Goal: Transaction & Acquisition: Book appointment/travel/reservation

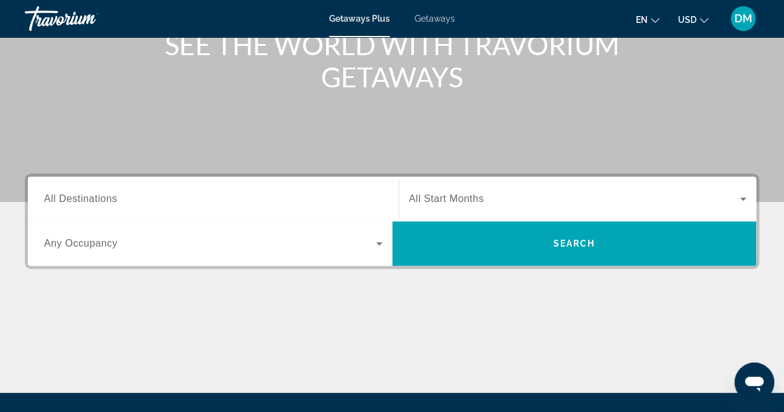
scroll to position [170, 0]
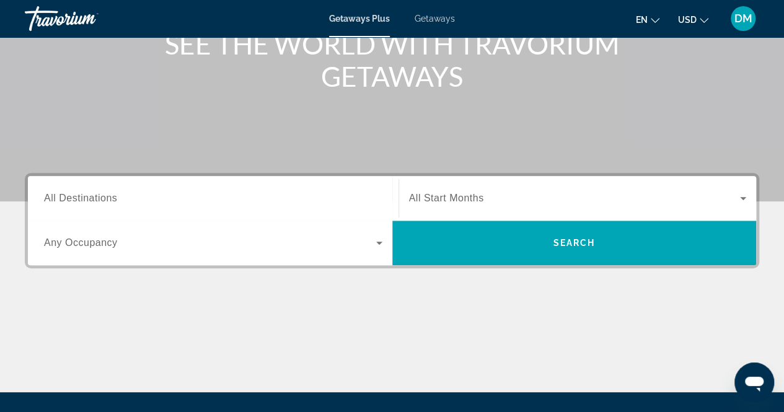
click at [364, 242] on span "Search widget" at bounding box center [210, 242] width 332 height 15
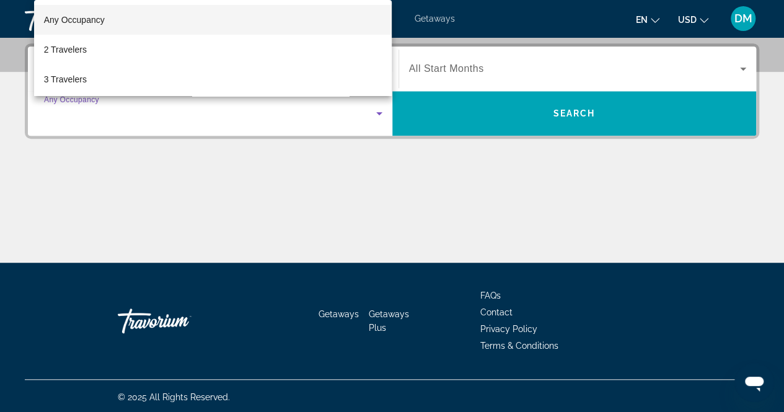
scroll to position [301, 0]
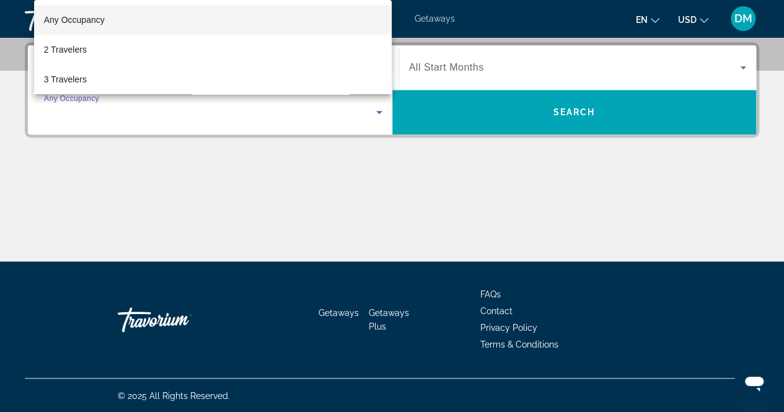
click at [364, 242] on div at bounding box center [392, 206] width 784 height 412
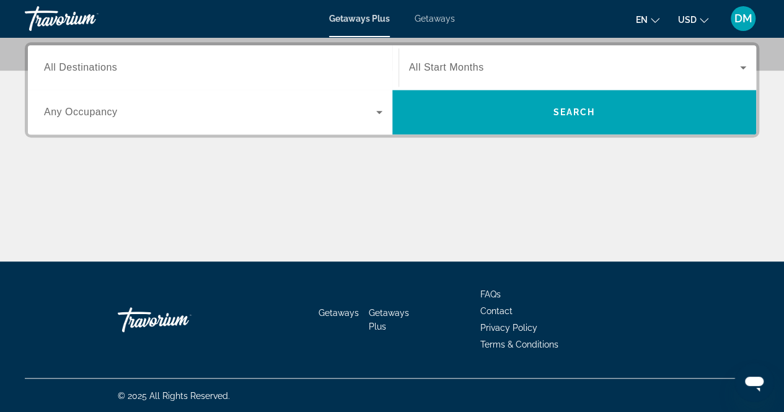
click at [242, 76] on div "Search widget" at bounding box center [213, 67] width 338 height 35
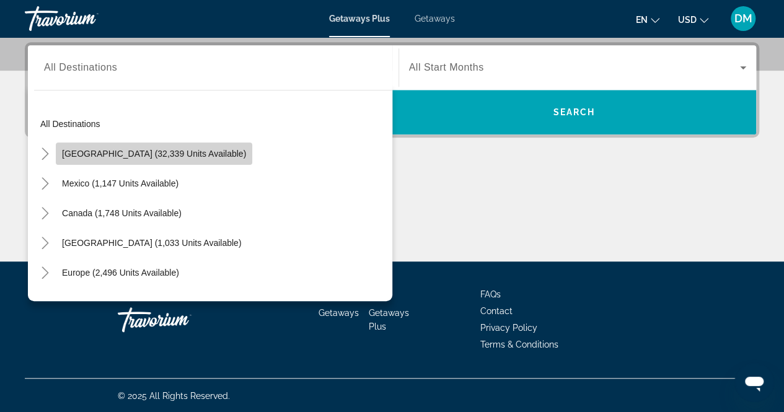
click at [185, 156] on span "United States (32,339 units available)" at bounding box center [154, 154] width 184 height 10
type input "**********"
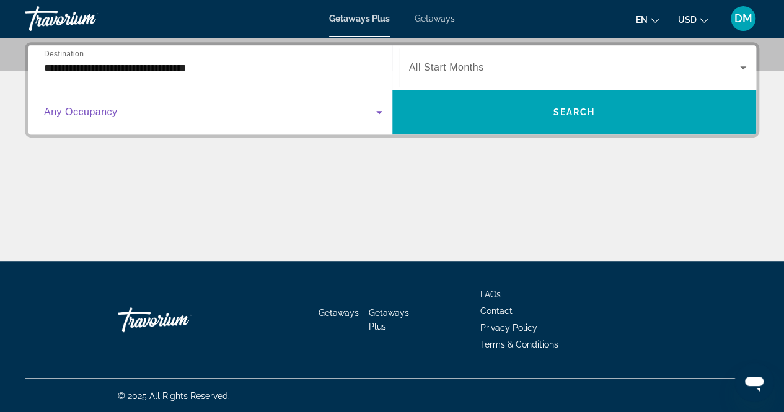
click at [185, 116] on span "Search widget" at bounding box center [210, 112] width 332 height 15
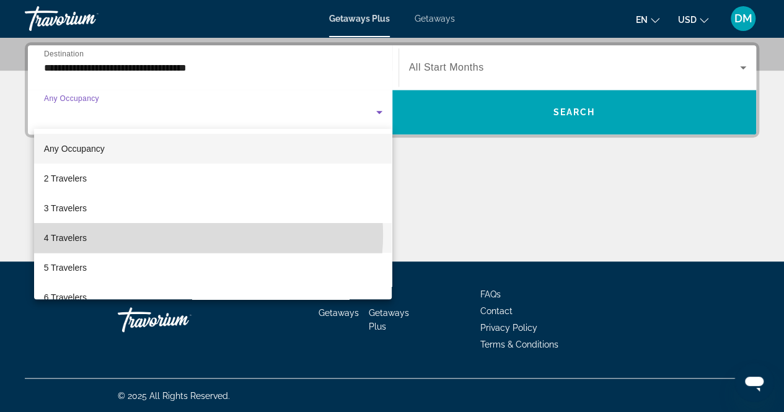
click at [194, 235] on mat-option "4 Travelers" at bounding box center [213, 238] width 358 height 30
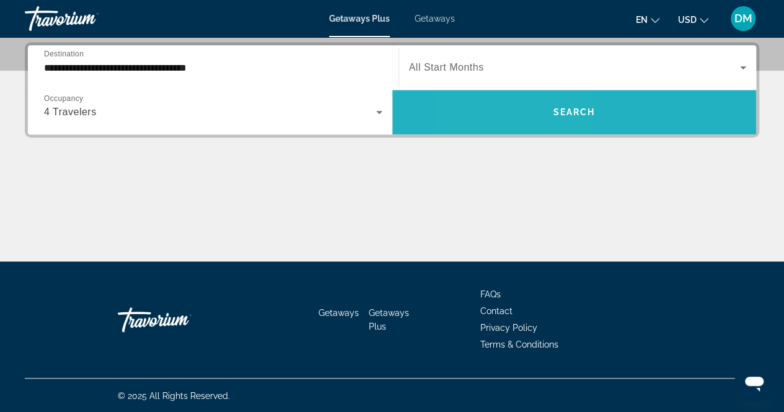
click at [517, 105] on span "Search widget" at bounding box center [574, 112] width 364 height 30
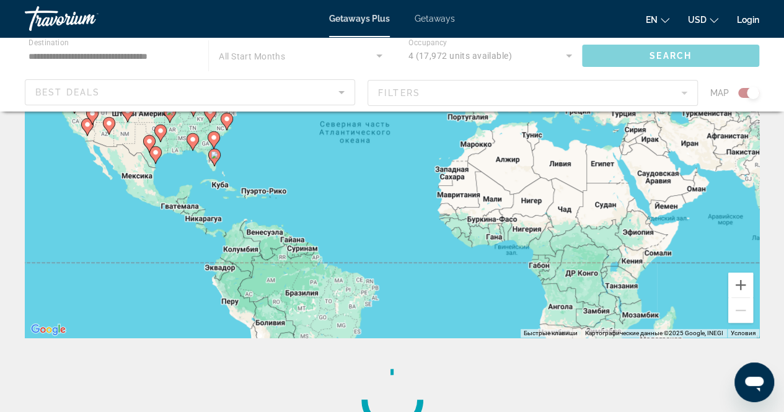
scroll to position [141, 0]
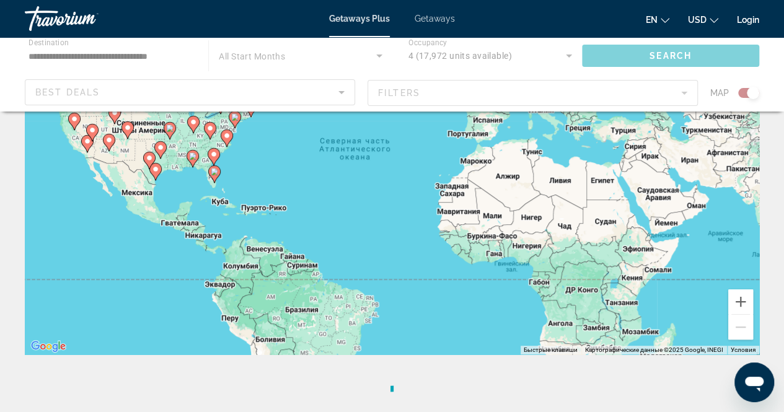
click at [336, 98] on div "Main content" at bounding box center [392, 74] width 784 height 74
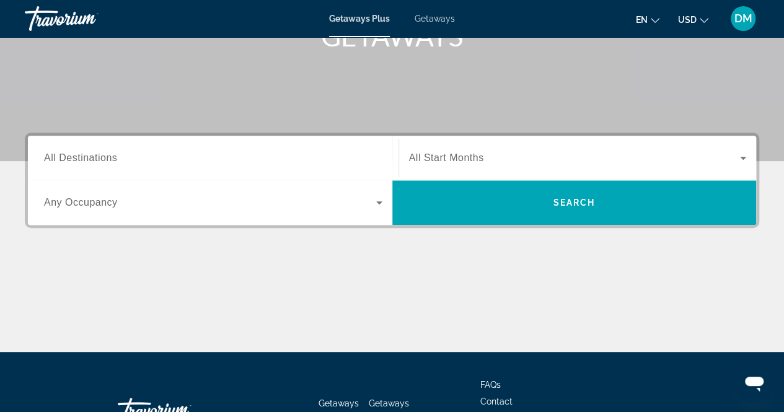
scroll to position [220, 0]
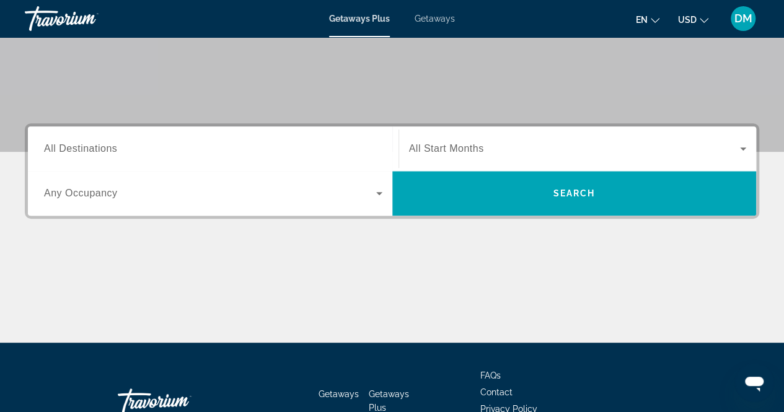
click at [344, 158] on div "Search widget" at bounding box center [213, 148] width 338 height 35
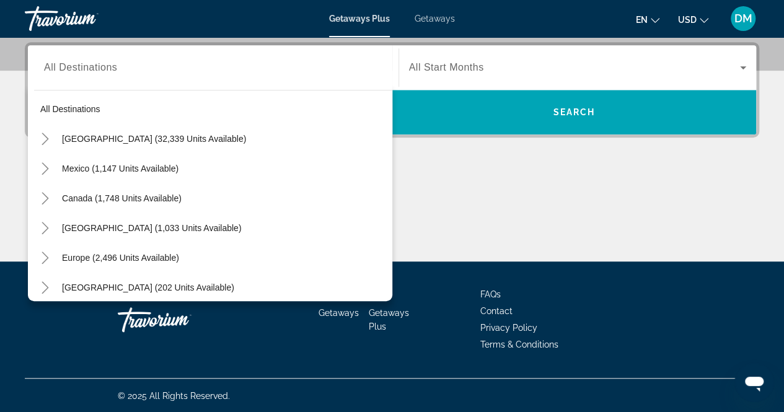
scroll to position [0, 0]
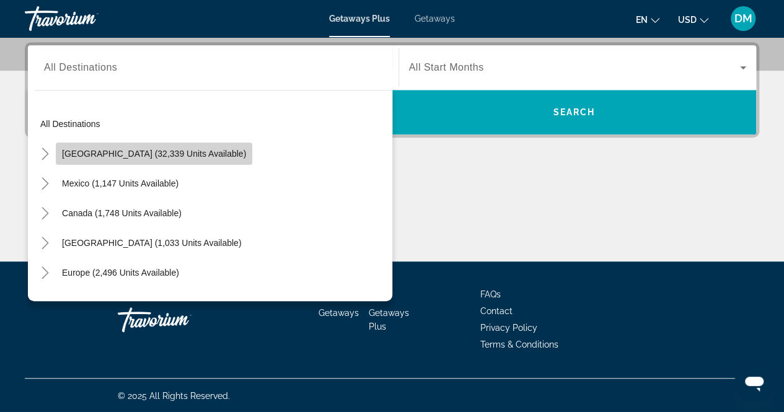
click at [196, 151] on span "[GEOGRAPHIC_DATA] (32,339 units available)" at bounding box center [154, 154] width 184 height 10
type input "**********"
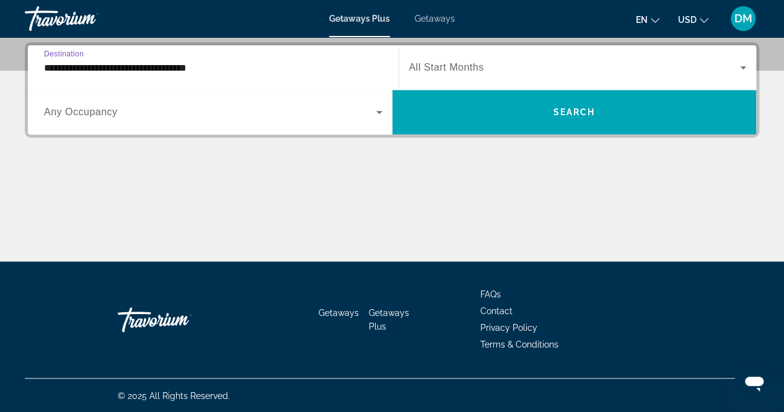
click at [365, 107] on span "Search widget" at bounding box center [210, 112] width 332 height 15
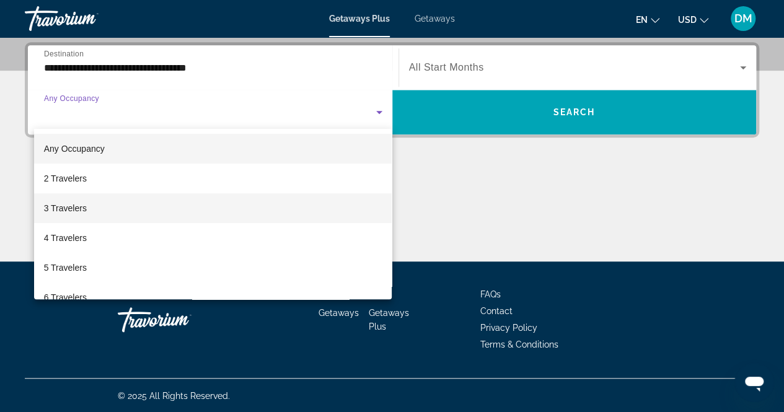
drag, startPoint x: 365, startPoint y: 107, endPoint x: 247, endPoint y: 207, distance: 155.6
click at [247, 207] on div "Any Occupancy 2 Travelers 3 Travelers 4 Travelers 5 Travelers 6 Travelers 7 Tra…" at bounding box center [392, 206] width 784 height 412
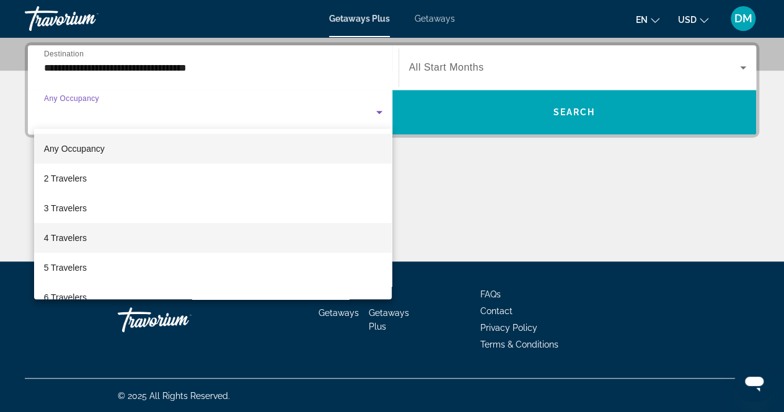
click at [199, 240] on mat-option "4 Travelers" at bounding box center [213, 238] width 358 height 30
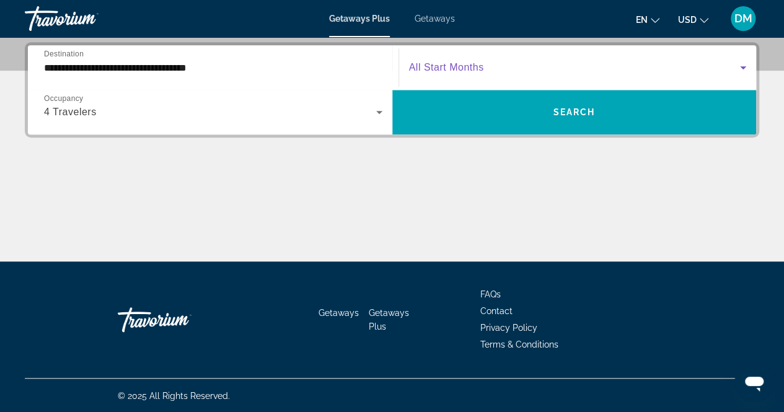
click at [540, 66] on span "Search widget" at bounding box center [574, 67] width 331 height 15
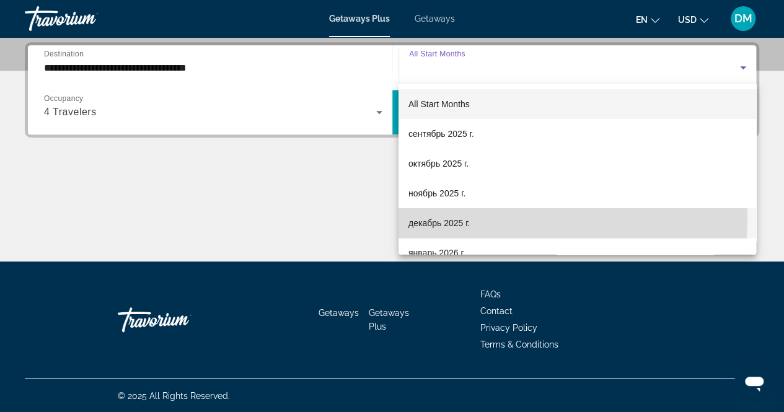
click at [423, 219] on span "декабрь 2025 г." at bounding box center [438, 223] width 61 height 15
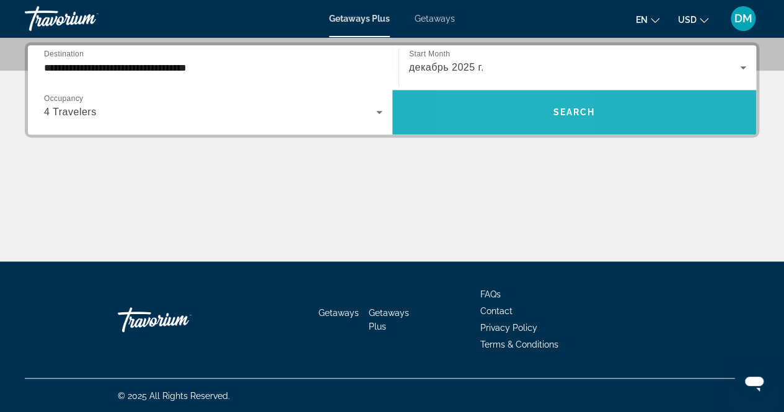
click at [518, 118] on span "Search widget" at bounding box center [574, 112] width 364 height 30
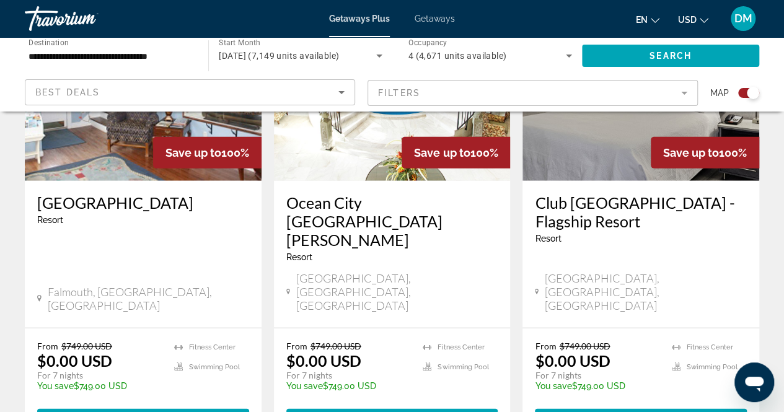
scroll to position [1498, 0]
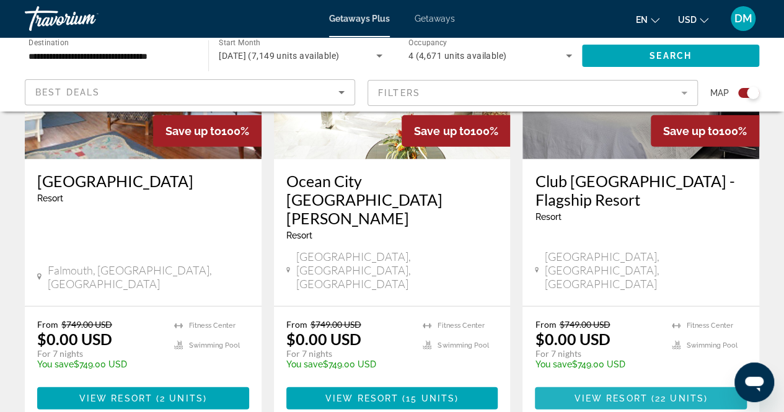
click at [588, 393] on span "View Resort" at bounding box center [610, 398] width 73 height 10
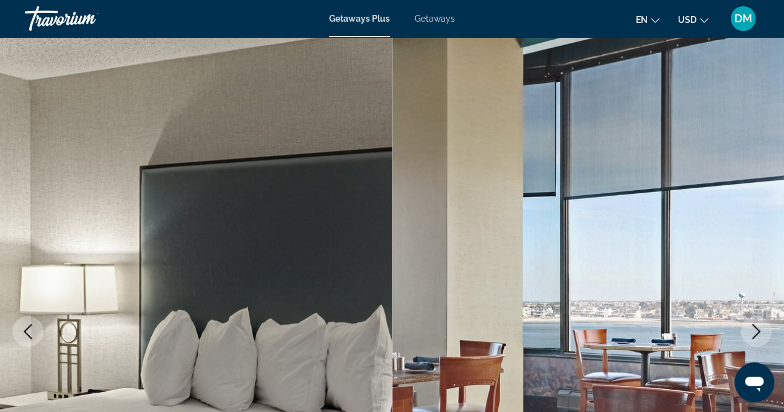
click at [754, 340] on button "Next image" at bounding box center [755, 331] width 31 height 31
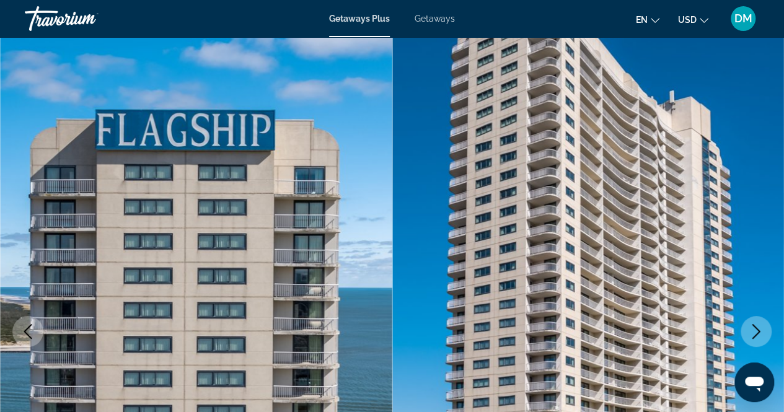
click at [754, 340] on button "Next image" at bounding box center [755, 331] width 31 height 31
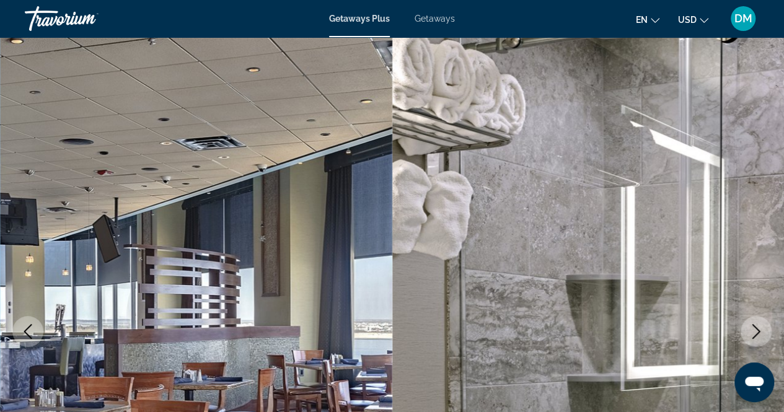
click at [754, 340] on button "Next image" at bounding box center [755, 331] width 31 height 31
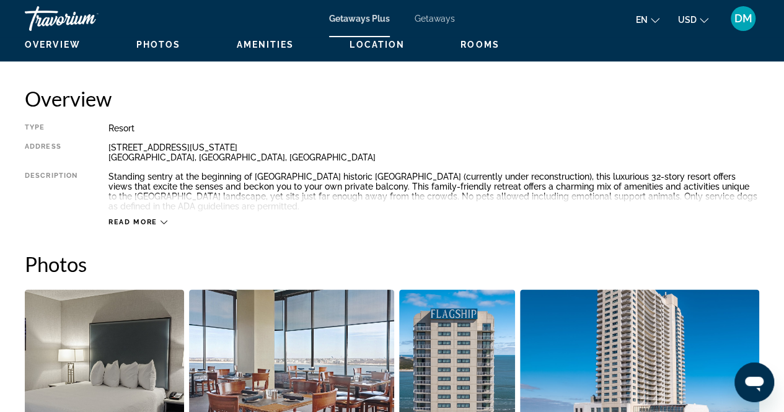
scroll to position [635, 0]
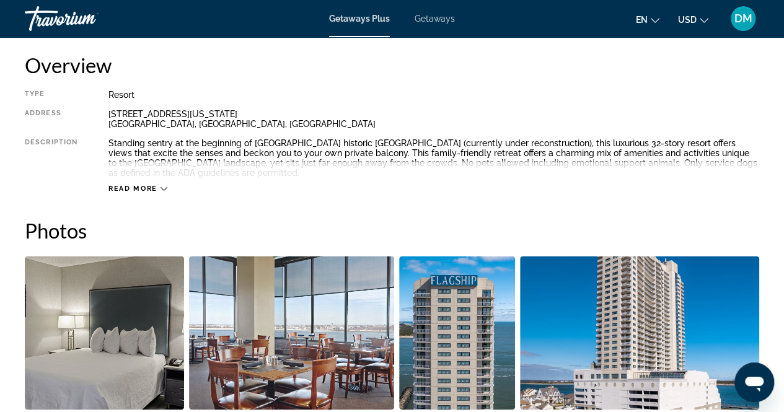
click at [159, 186] on div "Read more" at bounding box center [137, 189] width 59 height 8
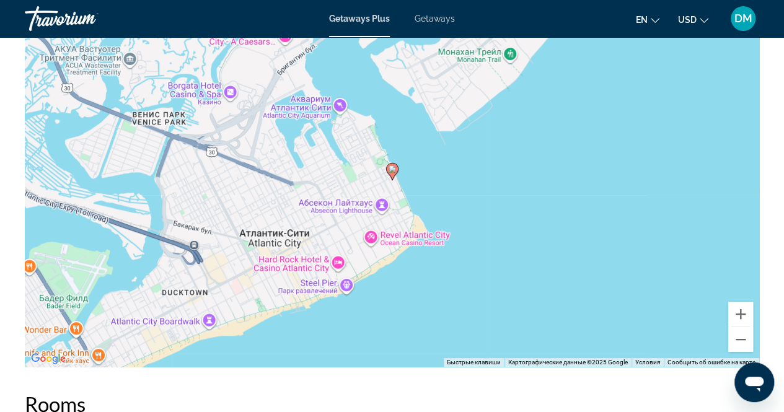
scroll to position [2246, 0]
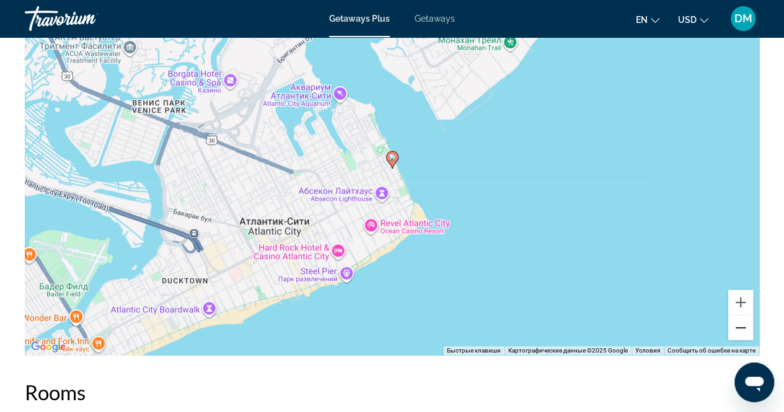
click at [741, 318] on button "Уменьшить" at bounding box center [740, 327] width 25 height 25
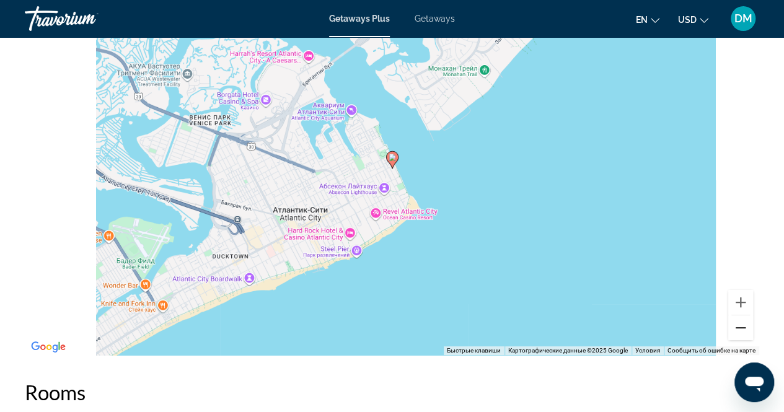
click at [741, 318] on button "Уменьшить" at bounding box center [740, 327] width 25 height 25
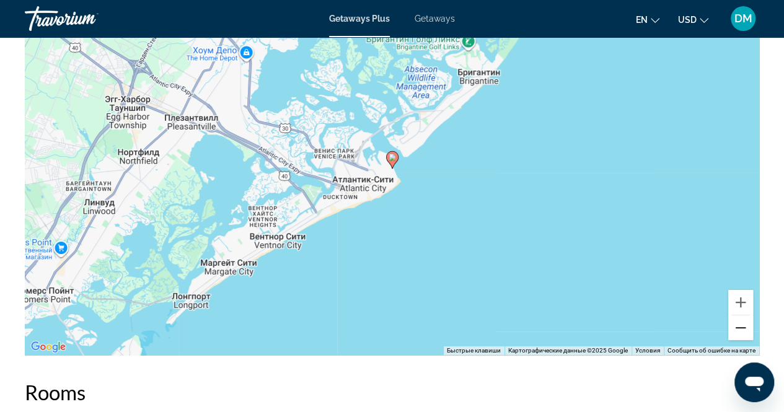
click at [741, 318] on button "Уменьшить" at bounding box center [740, 327] width 25 height 25
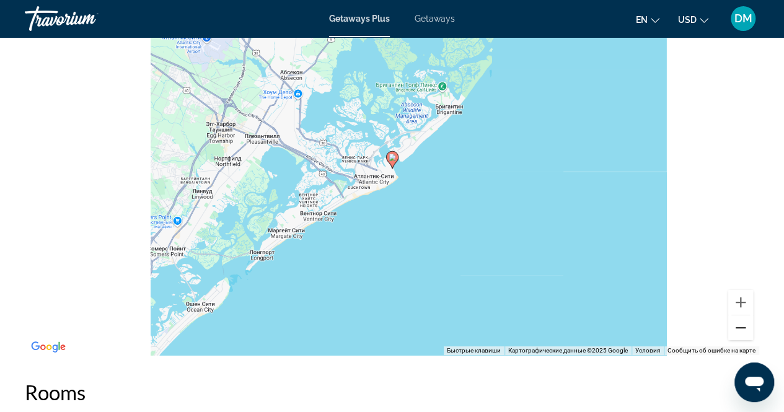
click at [741, 318] on button "Уменьшить" at bounding box center [740, 327] width 25 height 25
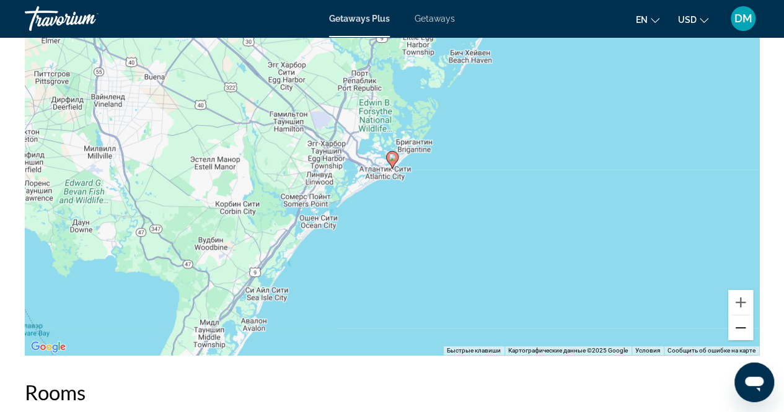
click at [741, 318] on button "Уменьшить" at bounding box center [740, 327] width 25 height 25
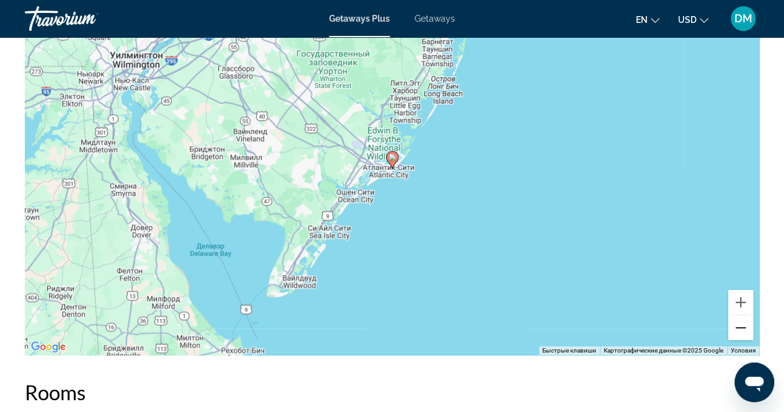
click at [741, 318] on button "Уменьшить" at bounding box center [740, 327] width 25 height 25
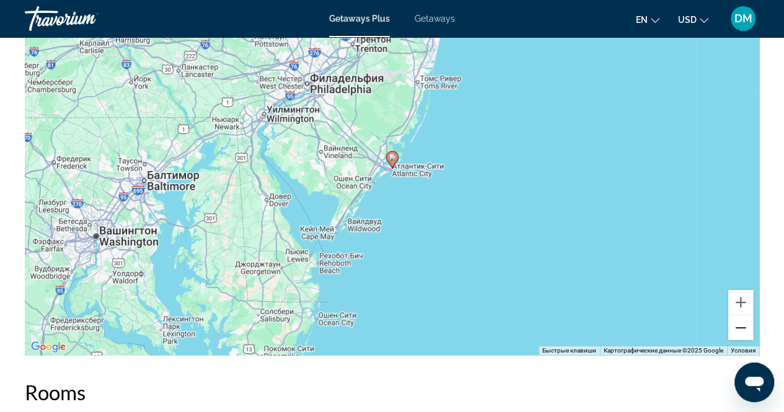
click at [741, 318] on button "Уменьшить" at bounding box center [740, 327] width 25 height 25
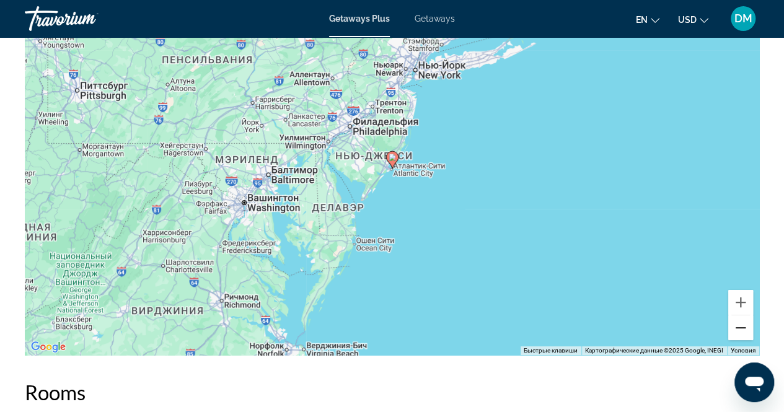
click at [741, 318] on button "Уменьшить" at bounding box center [740, 327] width 25 height 25
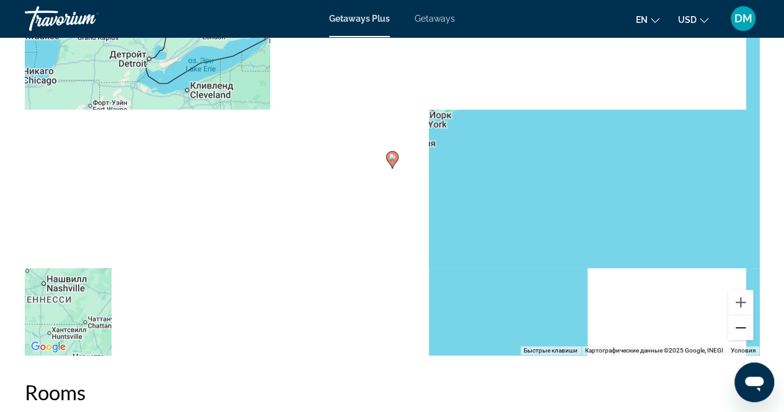
click at [741, 318] on button "Уменьшить" at bounding box center [740, 327] width 25 height 25
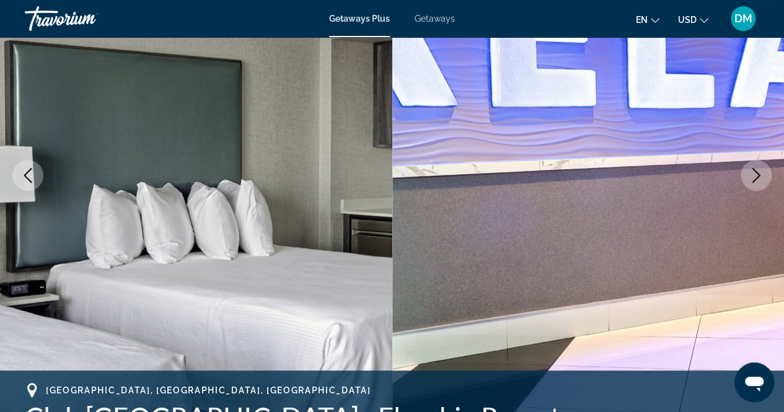
scroll to position [0, 0]
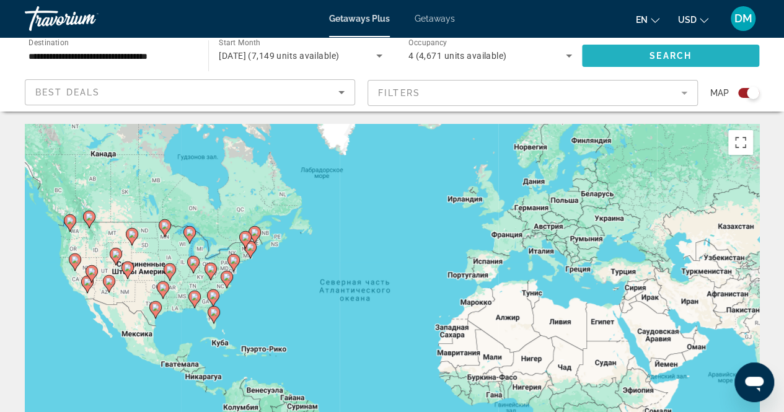
click at [622, 61] on span "Search widget" at bounding box center [670, 56] width 177 height 30
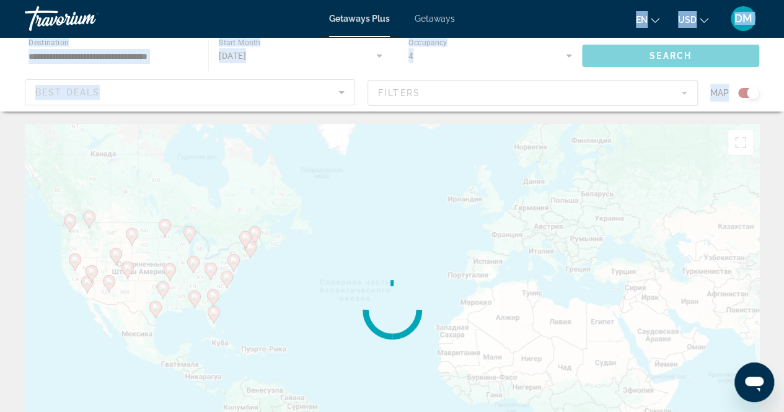
drag, startPoint x: 534, startPoint y: 42, endPoint x: 479, endPoint y: 29, distance: 56.0
click at [479, 29] on div "**********" at bounding box center [392, 206] width 784 height 412
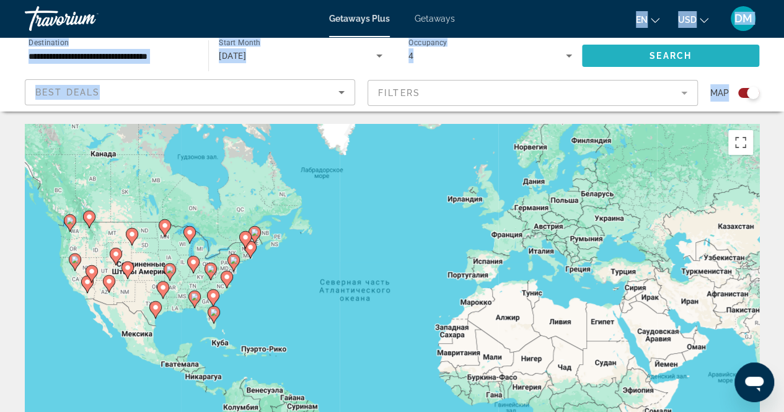
click at [624, 55] on span "Search widget" at bounding box center [670, 56] width 177 height 30
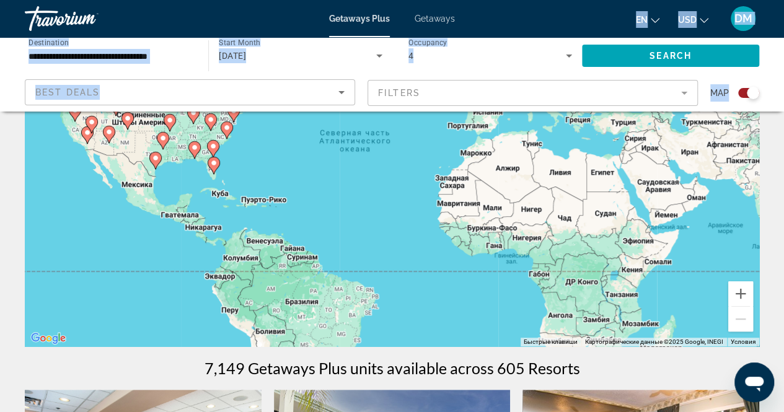
scroll to position [91, 0]
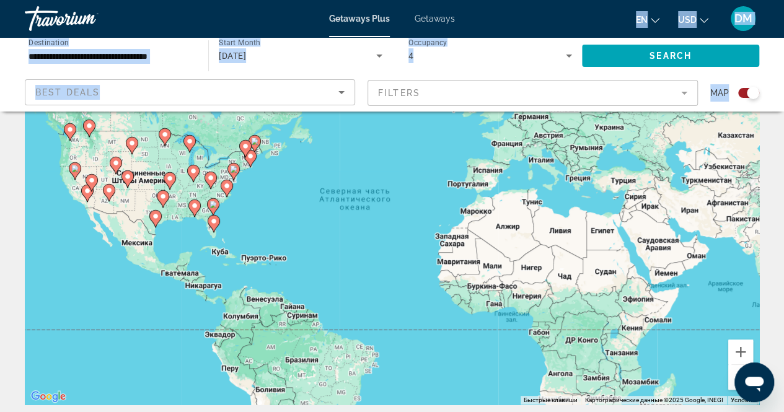
click at [342, 95] on icon "Sort by" at bounding box center [341, 92] width 15 height 15
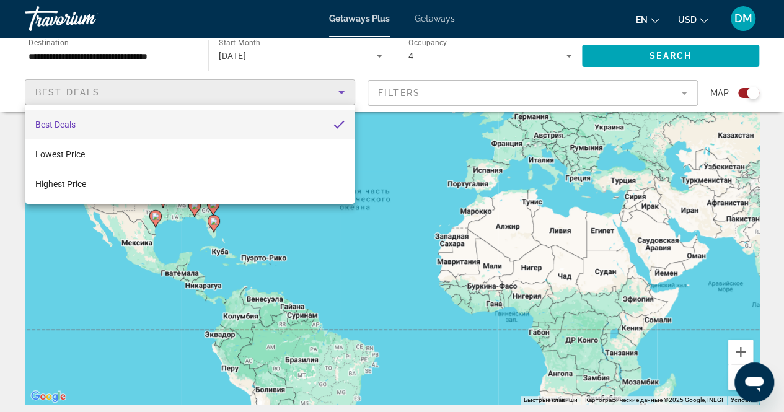
click at [342, 95] on div at bounding box center [392, 206] width 784 height 412
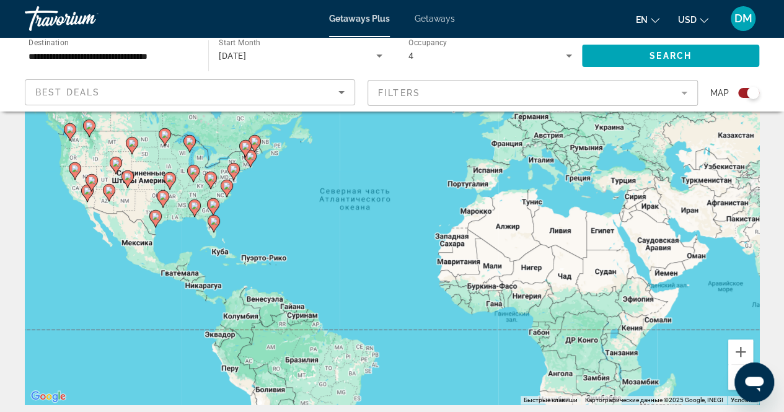
click at [685, 92] on mat-form-field "Filters" at bounding box center [532, 93] width 330 height 26
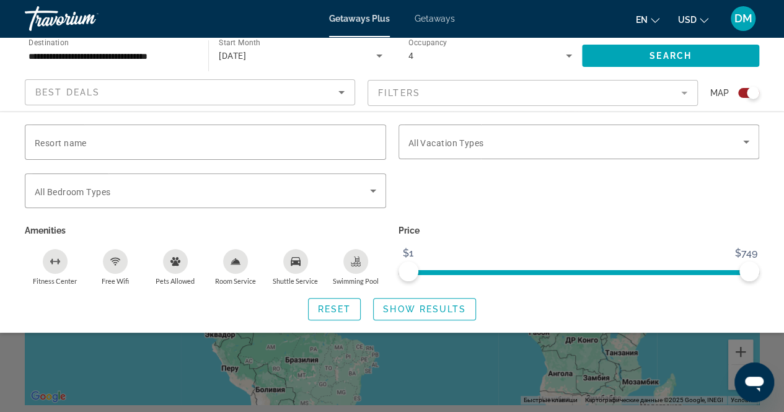
scroll to position [0, 0]
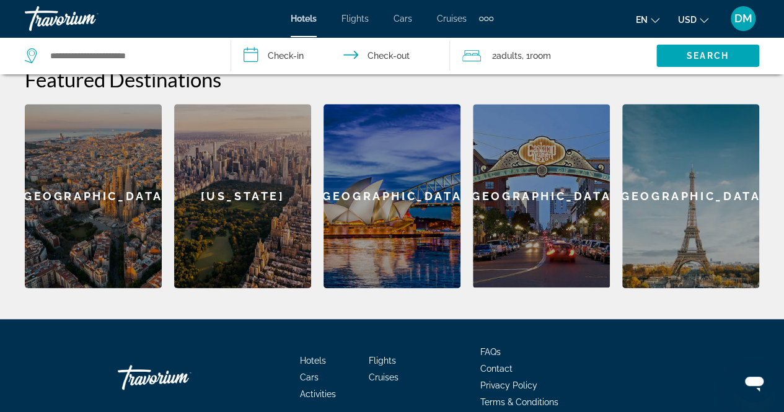
scroll to position [357, 0]
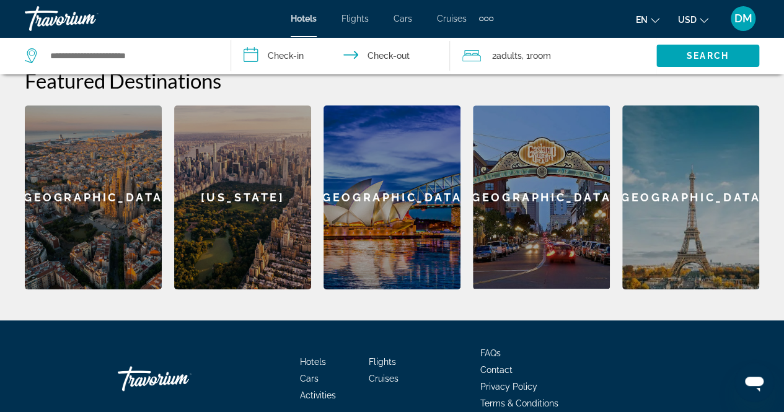
drag, startPoint x: 247, startPoint y: 199, endPoint x: 224, endPoint y: 191, distance: 24.3
click at [224, 191] on div "[US_STATE]" at bounding box center [242, 197] width 137 height 184
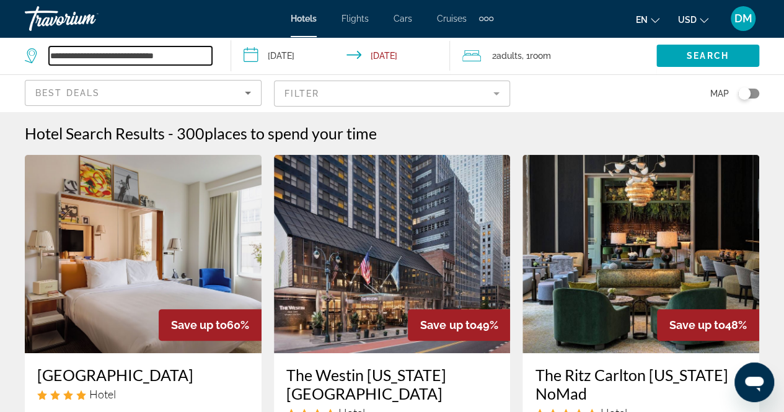
click at [164, 50] on input "**********" at bounding box center [130, 55] width 163 height 19
click at [193, 56] on input "**********" at bounding box center [130, 55] width 163 height 19
type input "*"
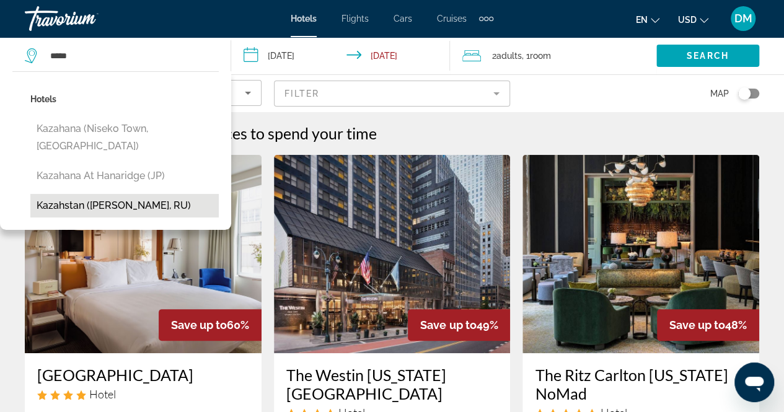
click at [90, 194] on button "Kazahstan ([PERSON_NAME], RU)" at bounding box center [124, 206] width 188 height 24
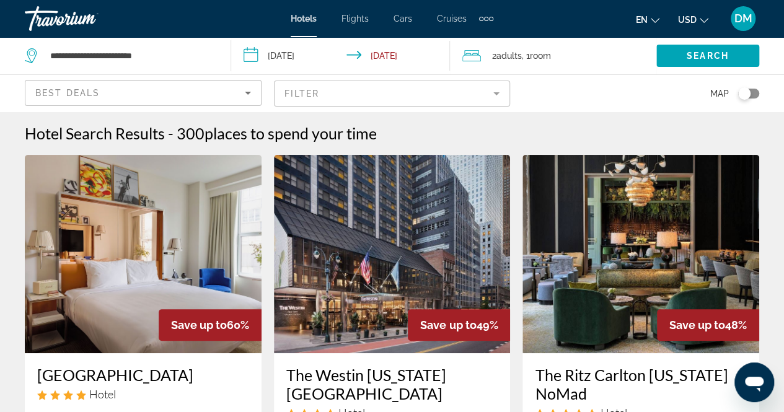
click at [328, 56] on input "**********" at bounding box center [343, 57] width 224 height 41
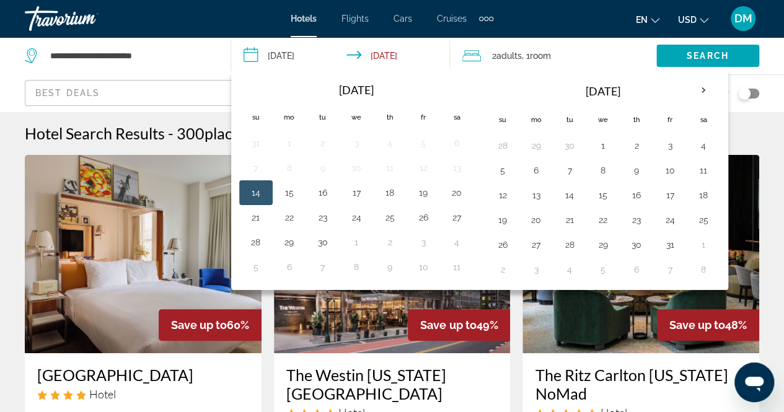
click at [575, 29] on div "en English Español Français Italiano Português русский USD USD ($) MXN (Mex$) C…" at bounding box center [631, 19] width 253 height 26
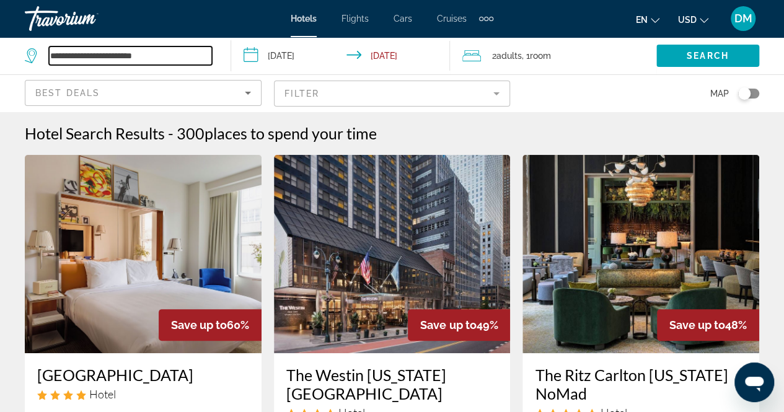
click at [177, 53] on input "**********" at bounding box center [130, 55] width 163 height 19
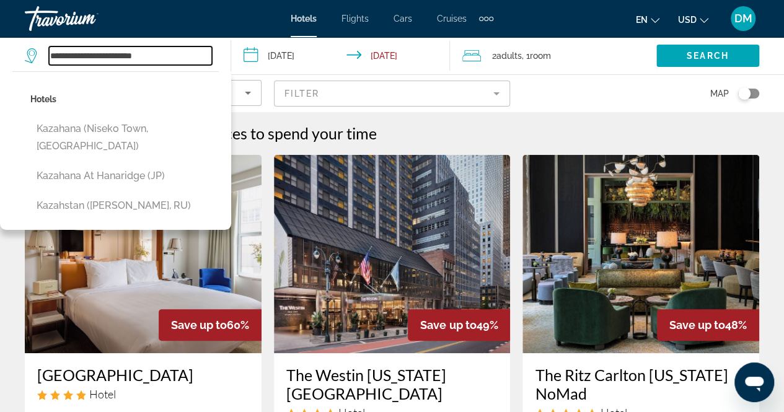
click at [177, 53] on input "**********" at bounding box center [130, 55] width 163 height 19
type input "*"
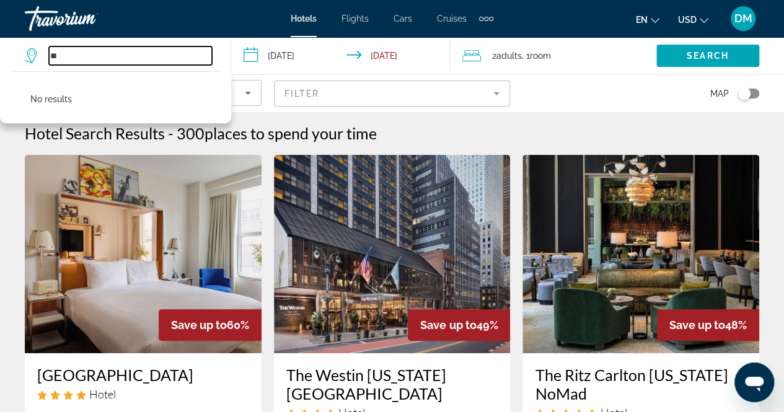
type input "*"
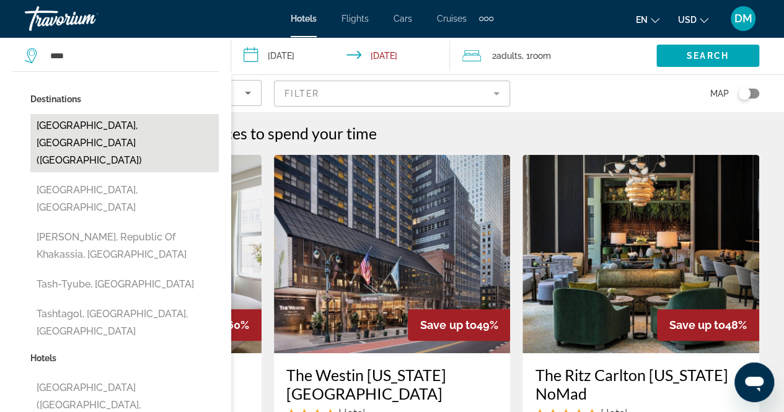
click at [134, 126] on button "Tashkent, Uzbekistan (TAS)" at bounding box center [124, 143] width 188 height 58
type input "**********"
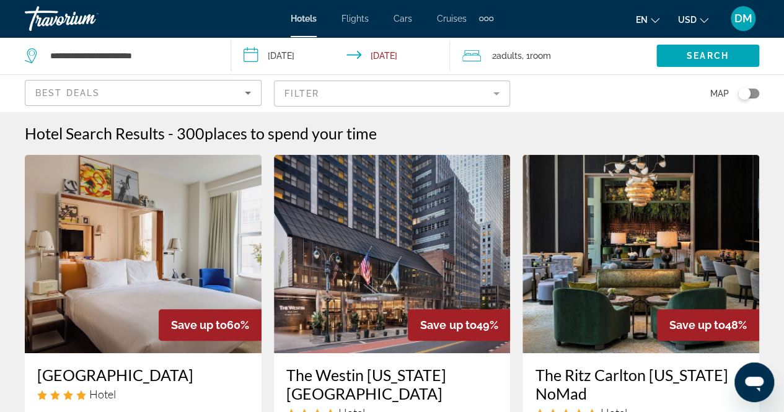
click at [333, 49] on input "**********" at bounding box center [343, 57] width 224 height 41
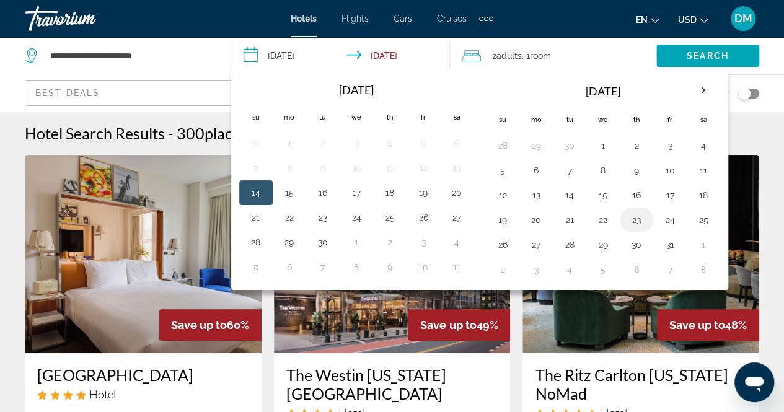
click at [635, 215] on button "23" at bounding box center [636, 219] width 20 height 17
click at [663, 220] on button "24" at bounding box center [670, 219] width 20 height 17
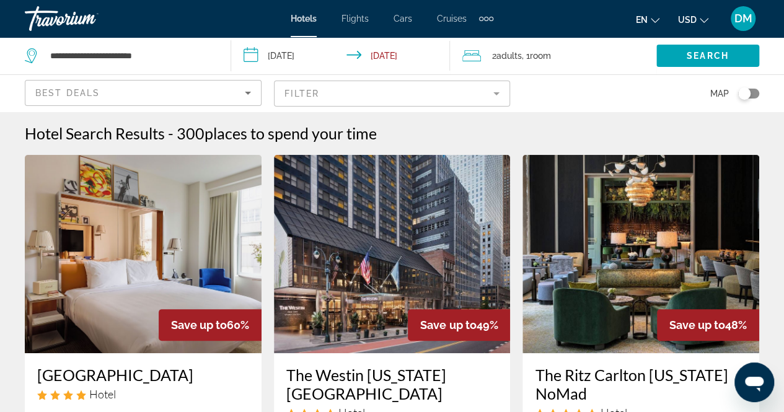
click at [299, 43] on input "**********" at bounding box center [343, 57] width 224 height 41
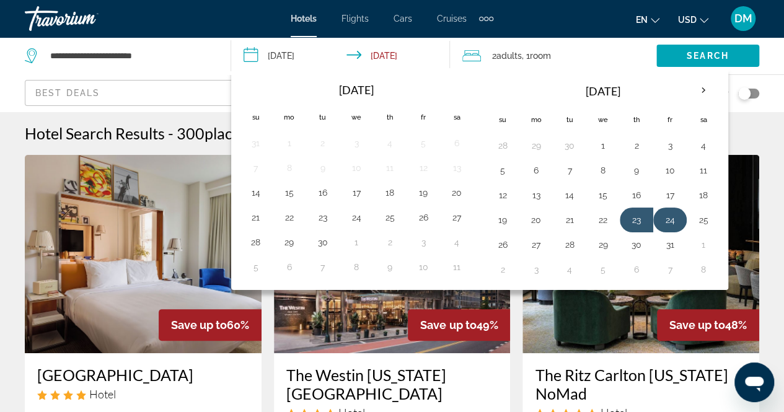
click at [666, 212] on button "24" at bounding box center [670, 219] width 20 height 17
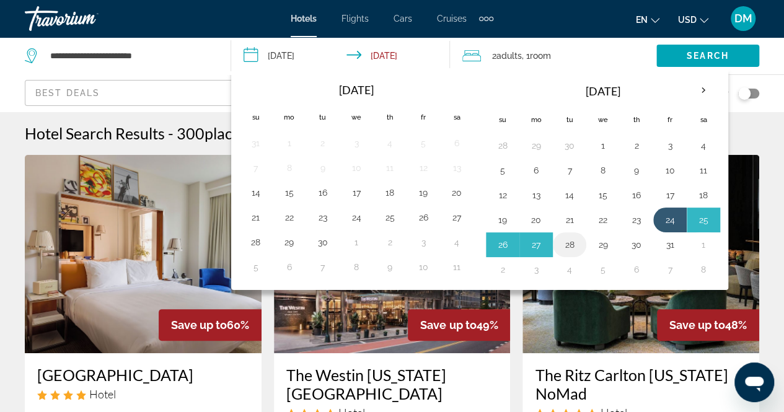
click at [562, 243] on button "28" at bounding box center [569, 244] width 20 height 17
type input "**********"
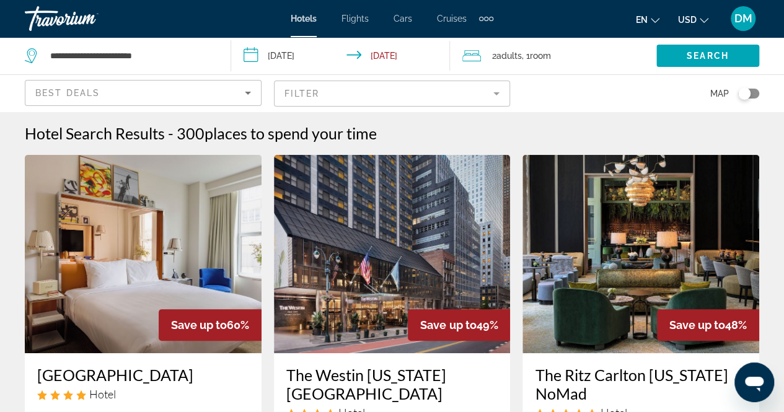
click at [577, 59] on div "2 Adult Adults , 1 Room rooms" at bounding box center [559, 55] width 194 height 17
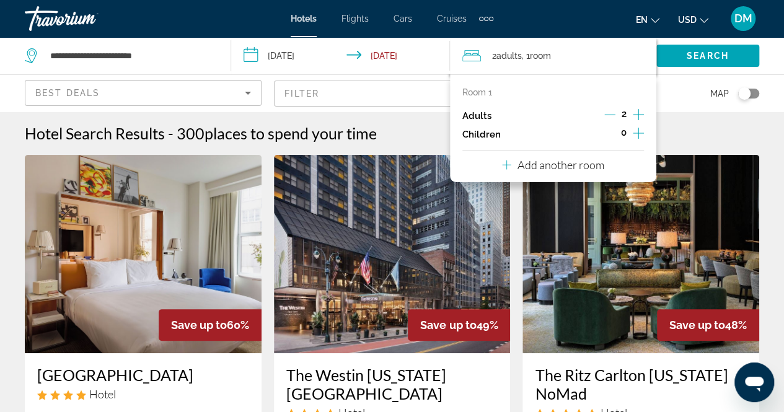
click at [632, 133] on icon "Increment children" at bounding box center [637, 133] width 11 height 15
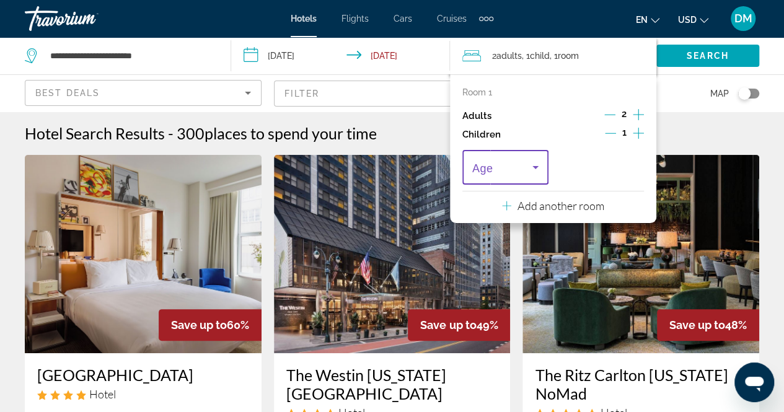
click at [530, 170] on icon "Travelers: 2 adults, 1 child" at bounding box center [535, 167] width 15 height 15
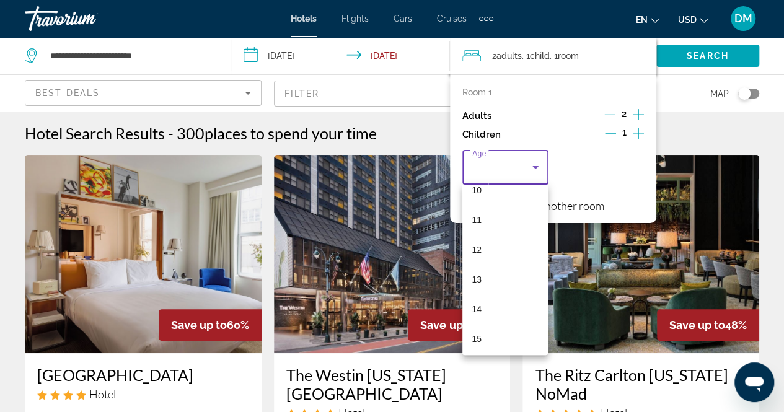
scroll to position [299, 0]
click at [492, 264] on mat-option "12" at bounding box center [505, 262] width 86 height 30
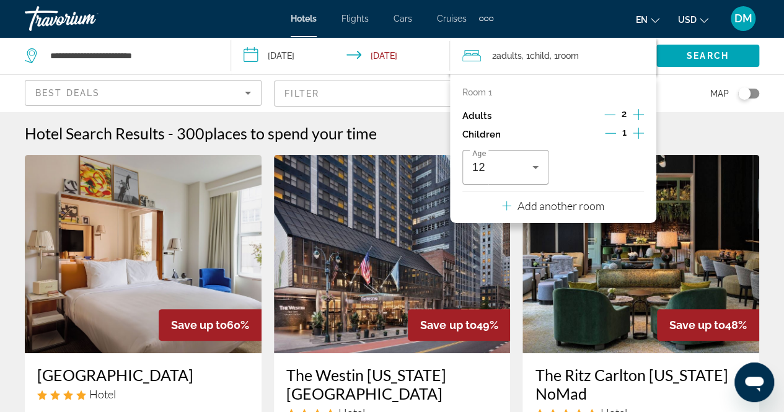
click at [639, 133] on icon "Increment children" at bounding box center [637, 133] width 11 height 11
click at [625, 163] on icon "Travelers: 2 adults, 2 children" at bounding box center [630, 167] width 15 height 15
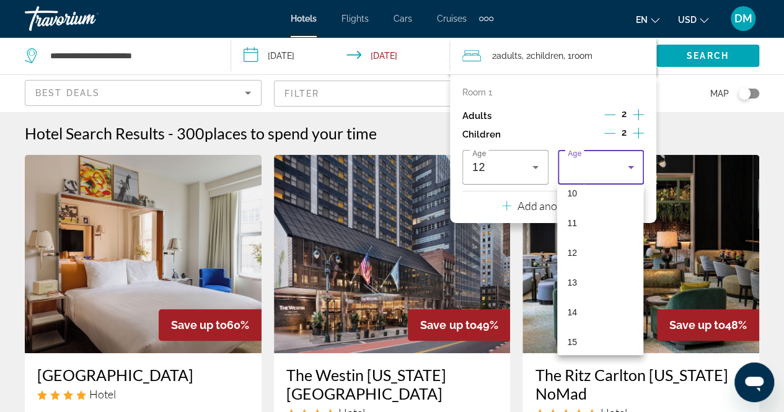
scroll to position [374, 0]
click at [587, 336] on mat-option "17" at bounding box center [600, 336] width 86 height 30
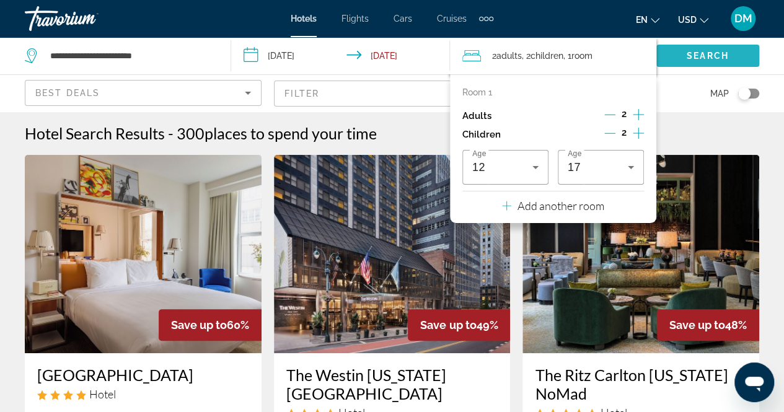
click at [723, 48] on span "Search widget" at bounding box center [707, 56] width 103 height 30
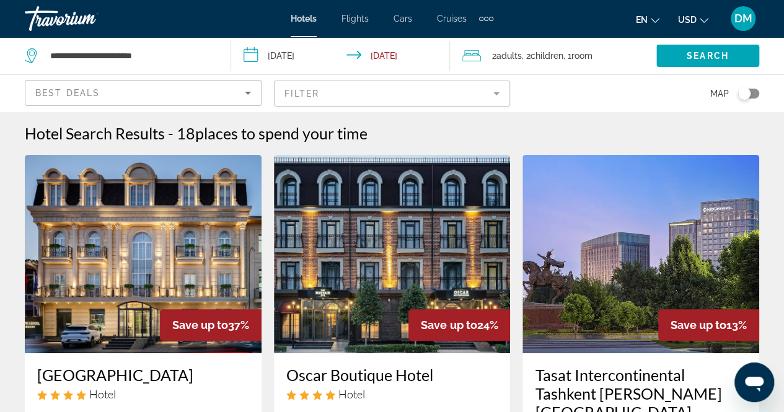
click at [494, 98] on mat-form-field "Filter" at bounding box center [392, 94] width 237 height 26
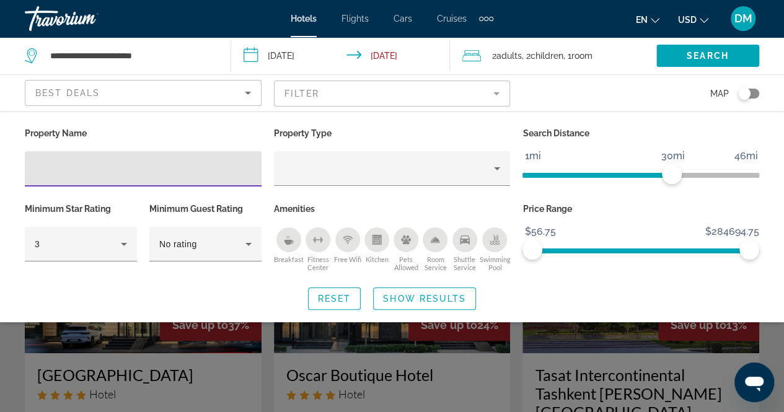
click at [250, 97] on icon "Sort by" at bounding box center [247, 92] width 15 height 15
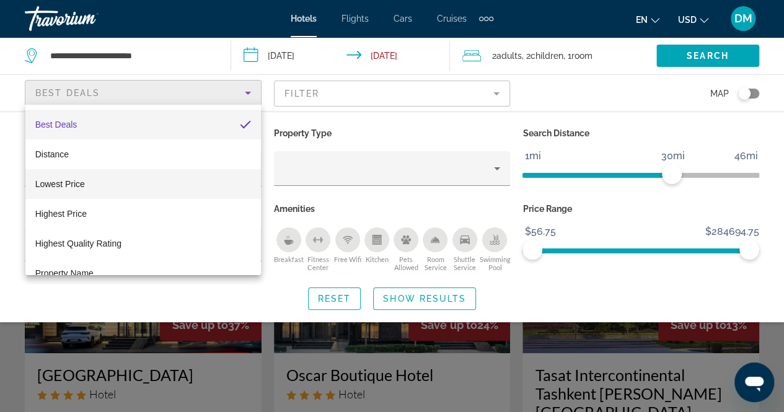
click at [157, 183] on mat-option "Lowest Price" at bounding box center [142, 184] width 235 height 30
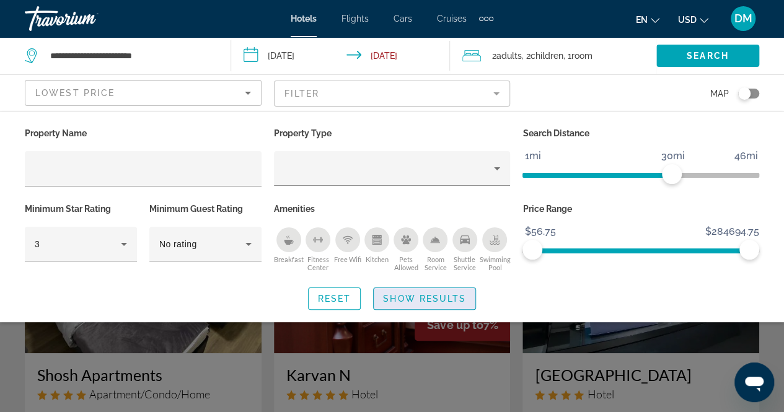
click at [430, 294] on span "Show Results" at bounding box center [424, 299] width 83 height 10
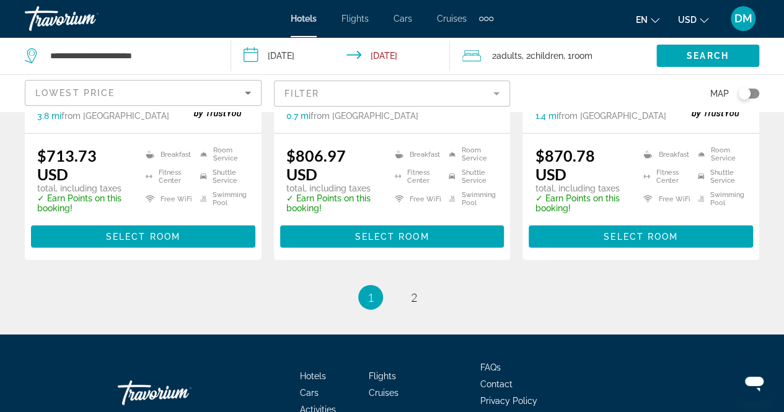
scroll to position [1792, 0]
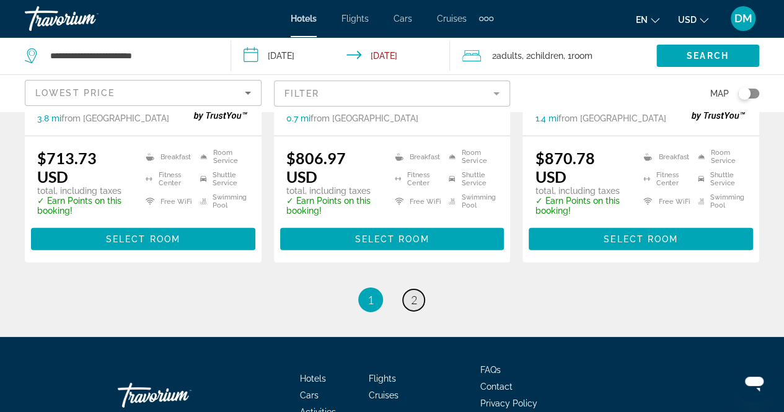
click at [409, 289] on link "page 2" at bounding box center [414, 300] width 22 height 22
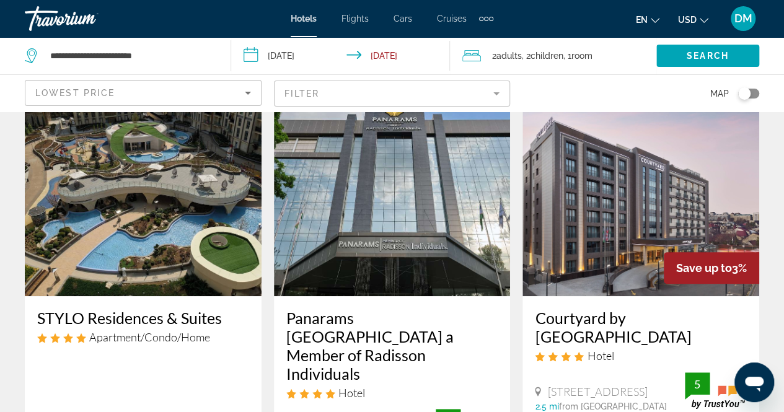
scroll to position [55, 0]
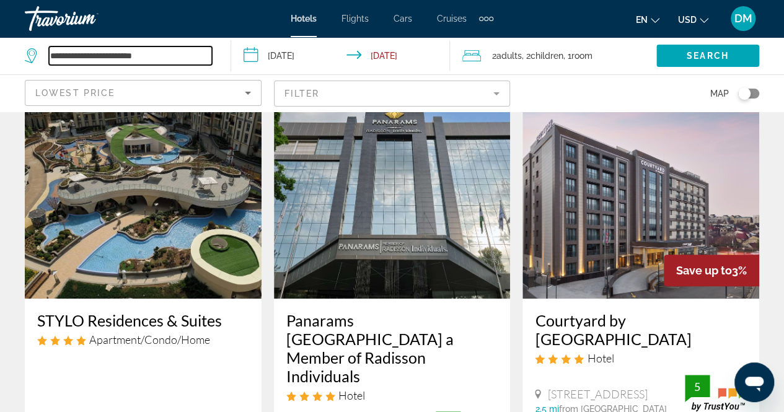
click at [164, 54] on input "**********" at bounding box center [130, 55] width 163 height 19
type input "*"
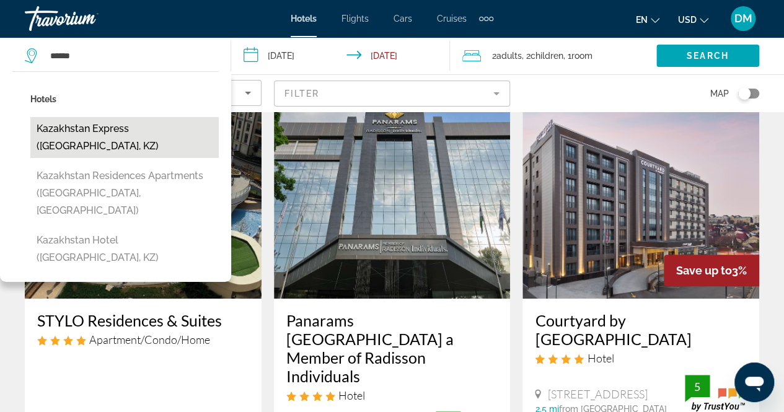
click at [120, 133] on button "Kazakhstan Express (Almaty, KZ)" at bounding box center [124, 137] width 188 height 41
type input "**********"
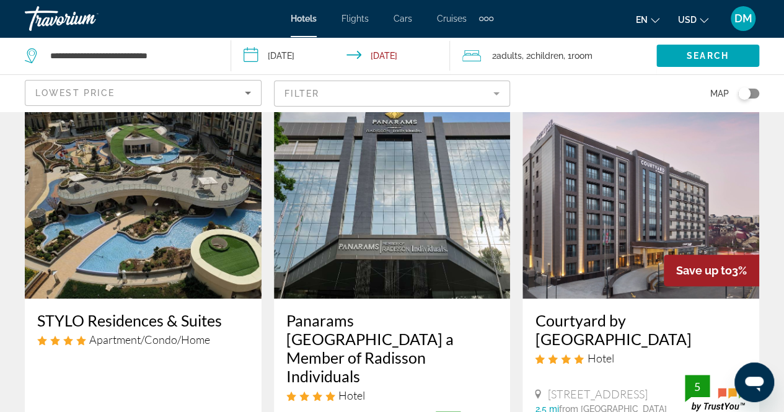
click at [330, 52] on input "**********" at bounding box center [343, 57] width 224 height 41
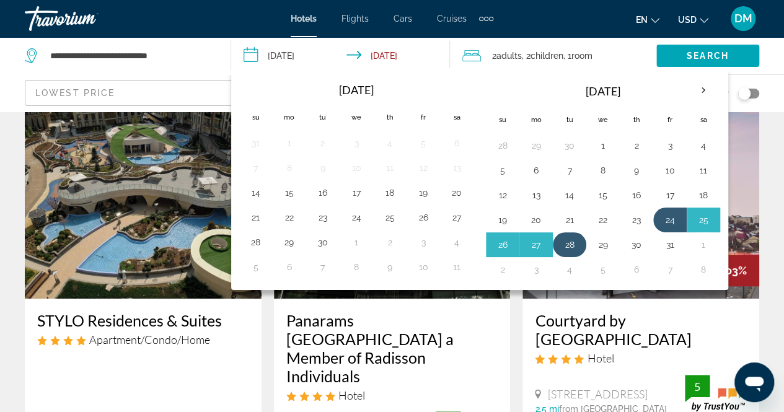
click at [564, 239] on button "28" at bounding box center [569, 244] width 20 height 17
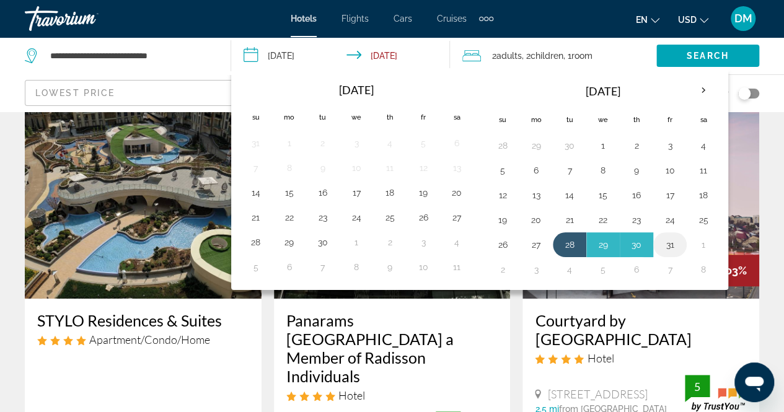
click at [668, 240] on button "31" at bounding box center [670, 244] width 20 height 17
type input "**********"
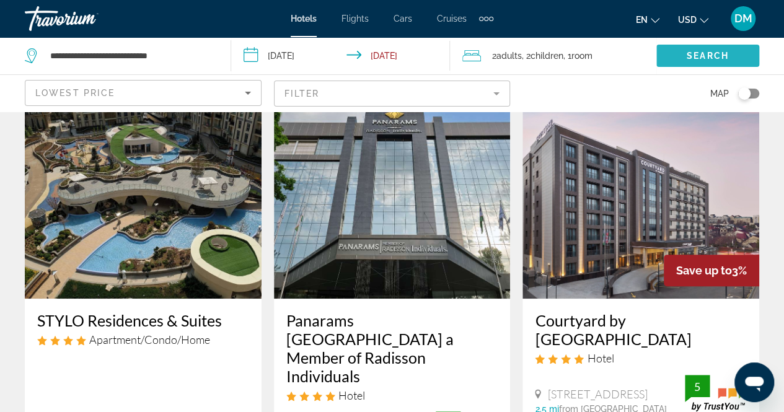
click at [695, 64] on span "Search widget" at bounding box center [707, 56] width 103 height 30
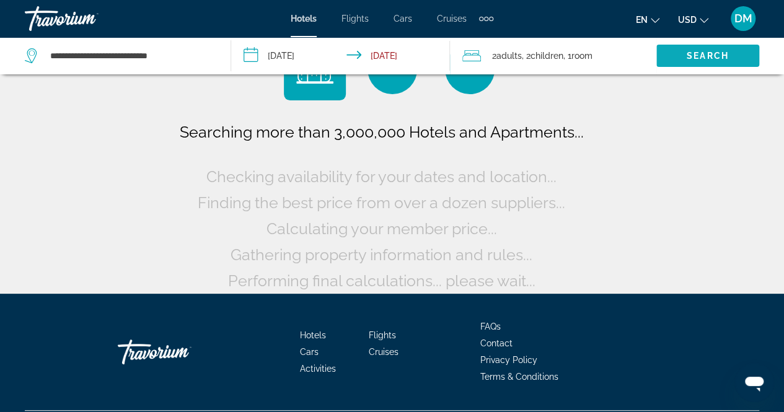
scroll to position [0, 0]
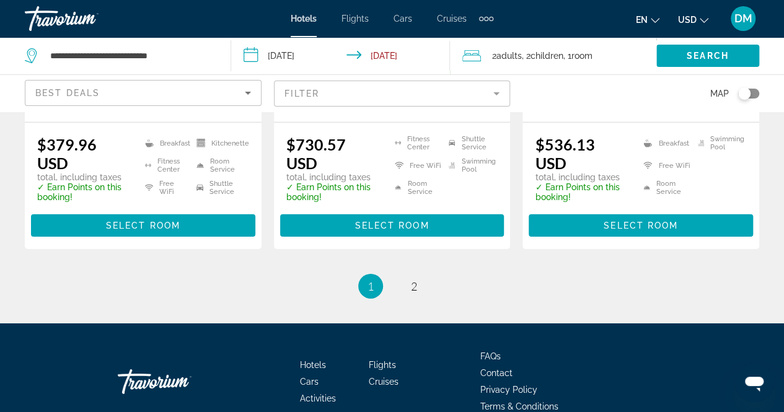
scroll to position [1854, 0]
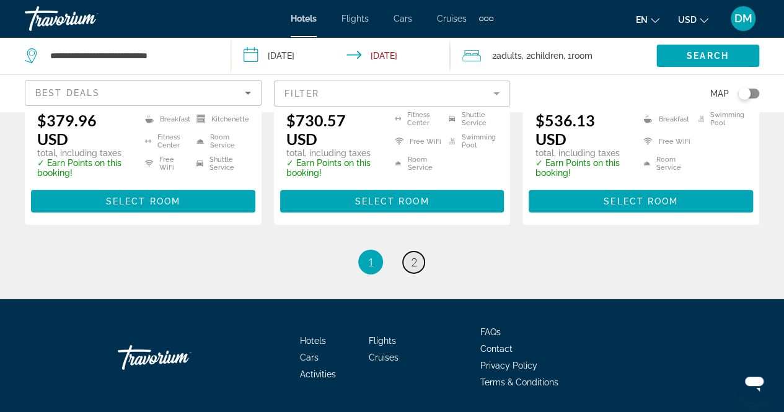
click at [408, 251] on link "page 2" at bounding box center [414, 262] width 22 height 22
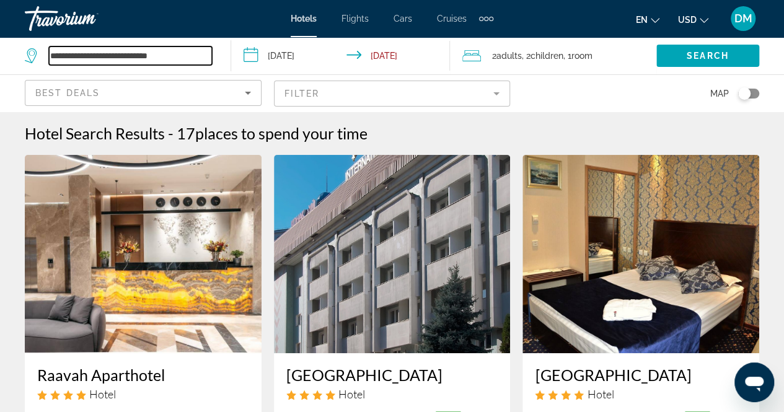
click at [182, 55] on input "**********" at bounding box center [130, 55] width 163 height 19
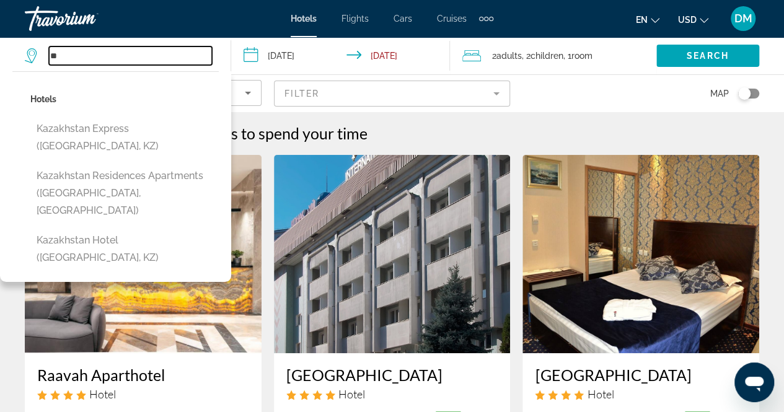
type input "*"
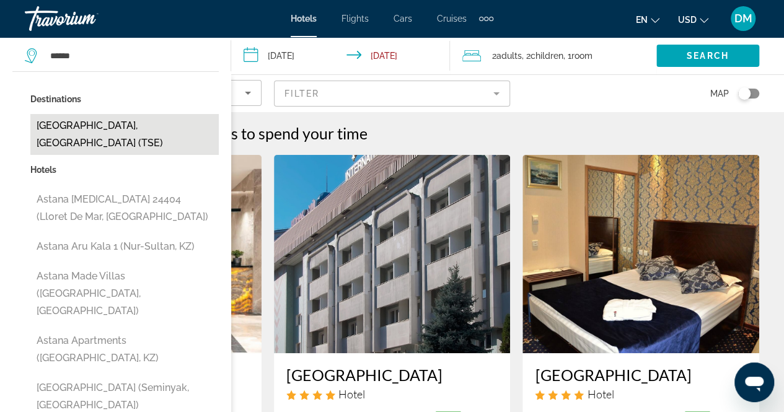
click at [112, 122] on button "Astana, Kazakhstan (TSE)" at bounding box center [124, 134] width 188 height 41
type input "**********"
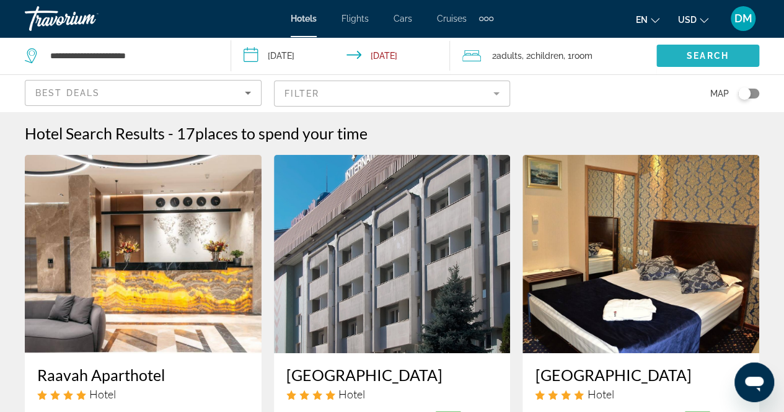
click at [691, 58] on span "Search" at bounding box center [707, 56] width 42 height 10
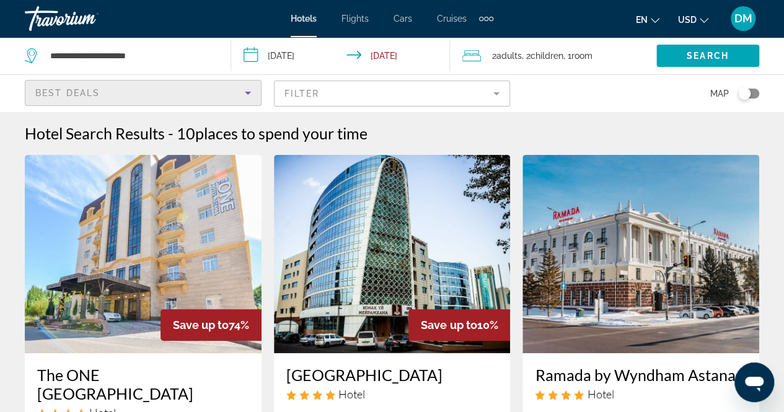
click at [238, 98] on div "Best Deals" at bounding box center [139, 92] width 209 height 15
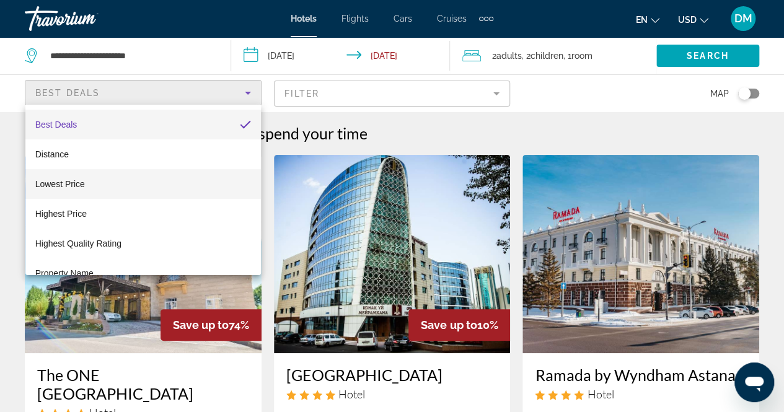
click at [166, 193] on mat-option "Lowest Price" at bounding box center [142, 184] width 235 height 30
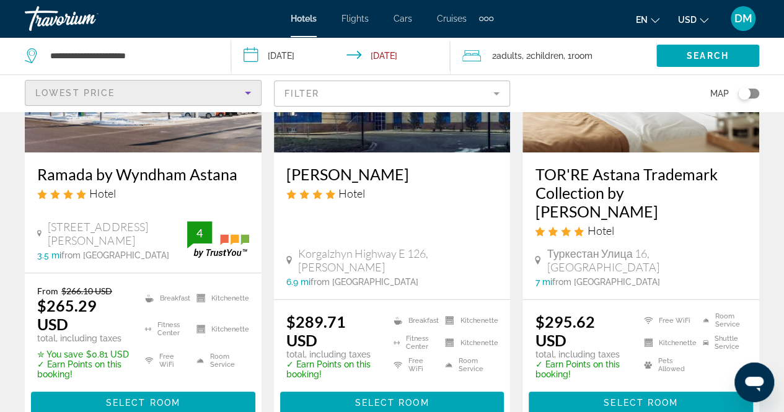
scroll to position [198, 0]
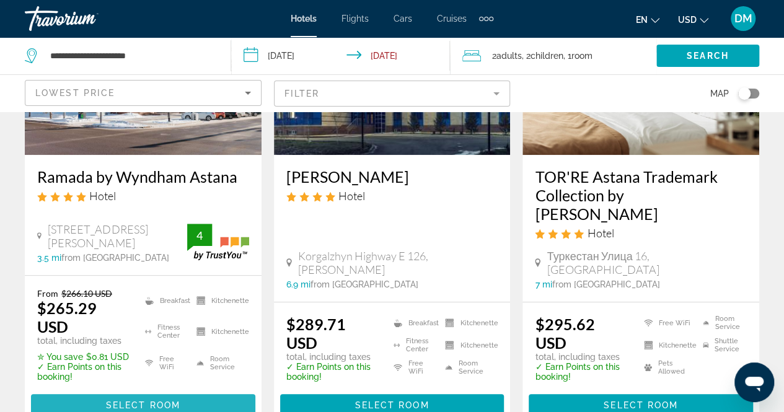
click at [159, 400] on span "Select Room" at bounding box center [143, 405] width 74 height 10
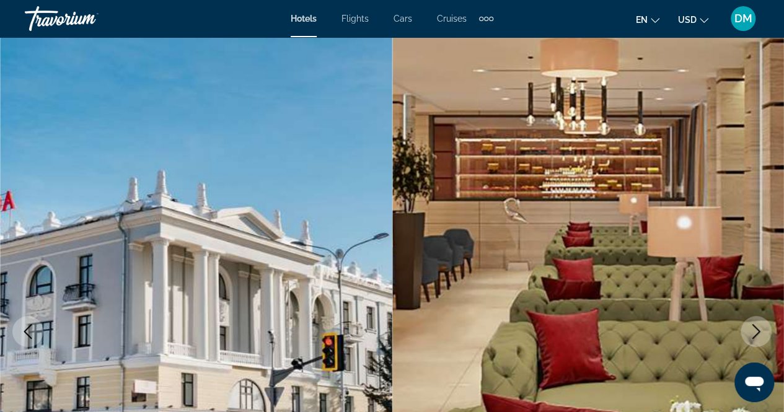
click at [755, 334] on icon "Next image" at bounding box center [756, 331] width 8 height 15
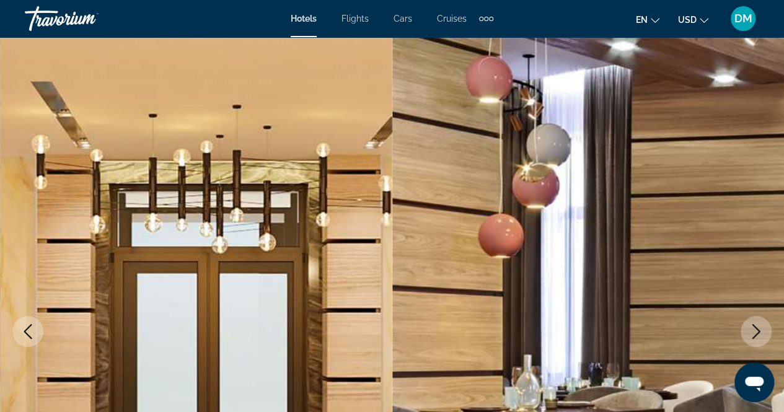
click at [755, 334] on icon "Next image" at bounding box center [756, 331] width 8 height 15
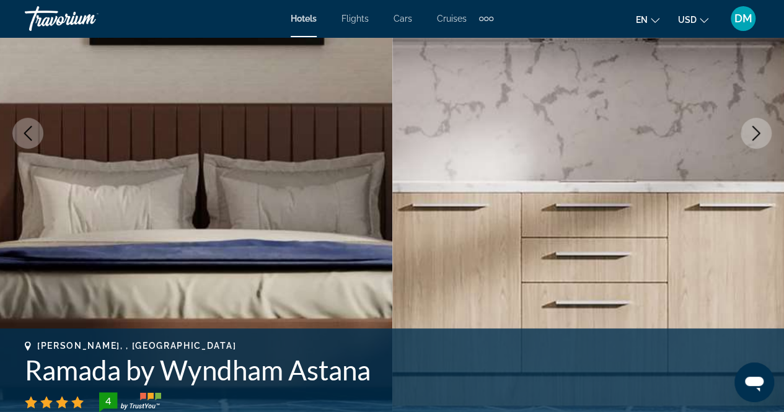
scroll to position [193, 0]
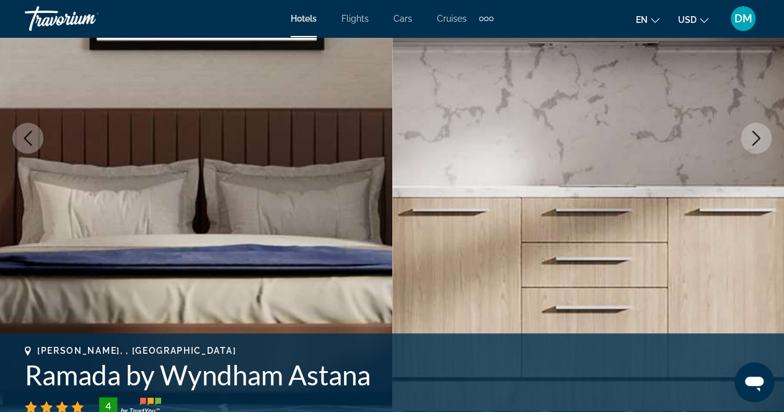
click at [764, 139] on button "Next image" at bounding box center [755, 138] width 31 height 31
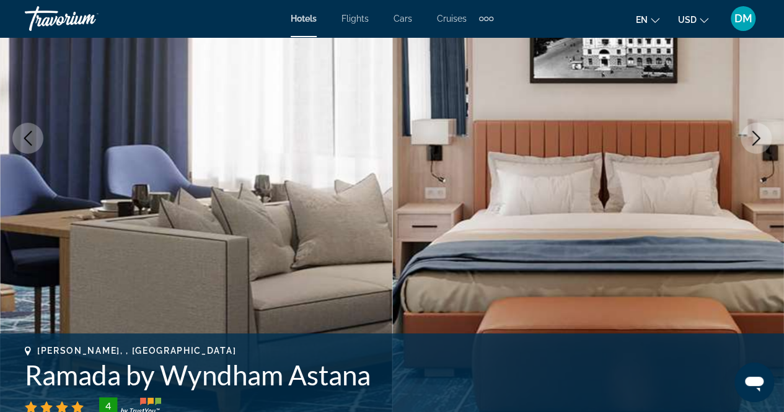
click at [764, 139] on button "Next image" at bounding box center [755, 138] width 31 height 31
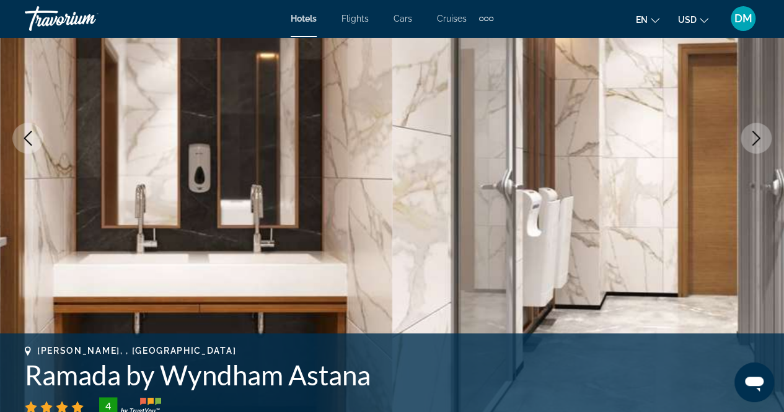
click at [764, 139] on button "Next image" at bounding box center [755, 138] width 31 height 31
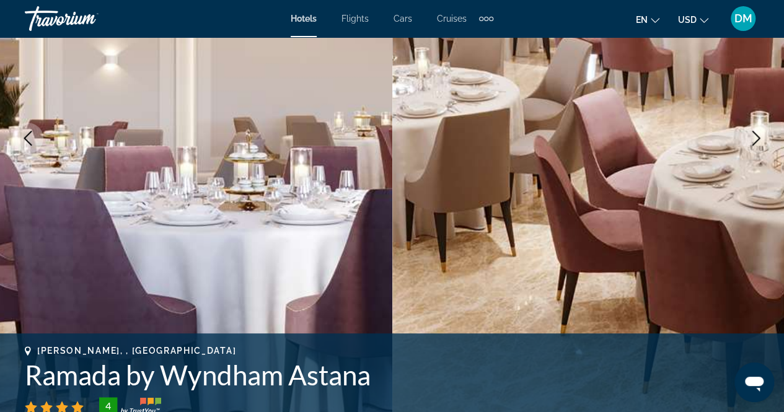
click at [764, 139] on button "Next image" at bounding box center [755, 138] width 31 height 31
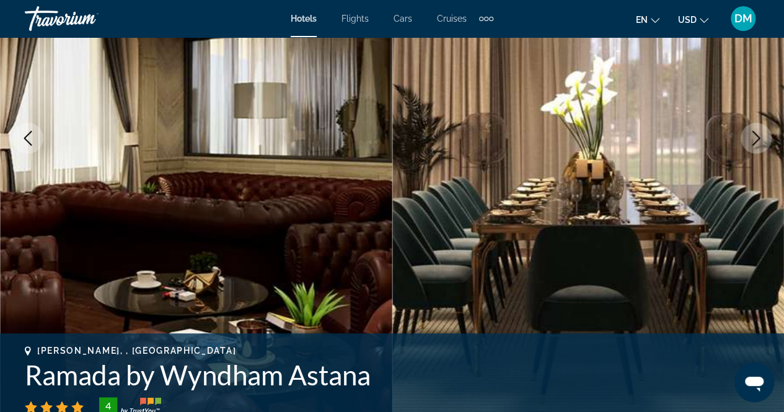
click at [764, 139] on button "Next image" at bounding box center [755, 138] width 31 height 31
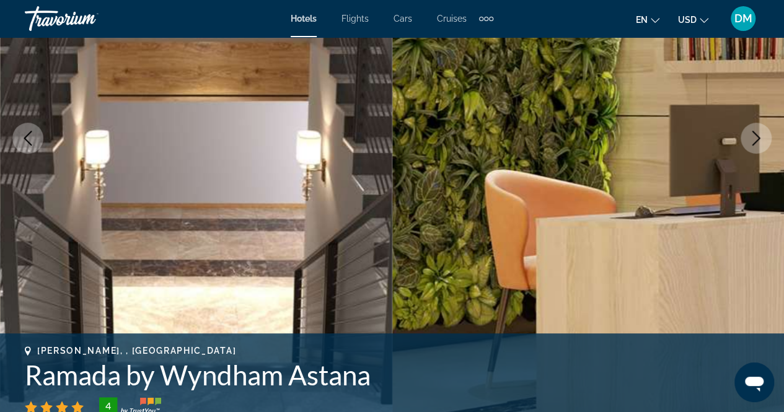
click at [764, 139] on button "Next image" at bounding box center [755, 138] width 31 height 31
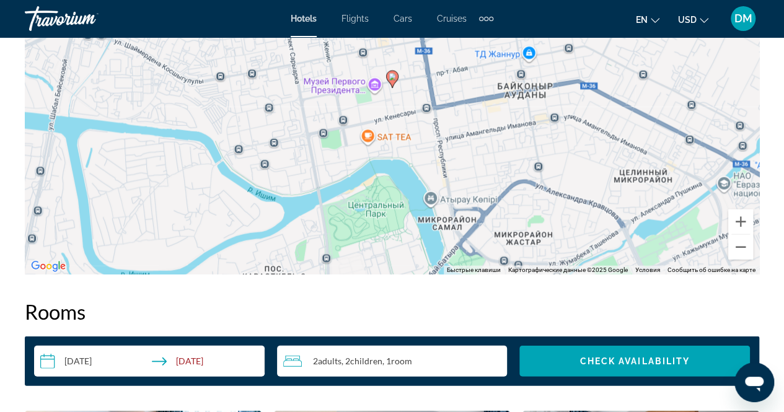
scroll to position [1452, 0]
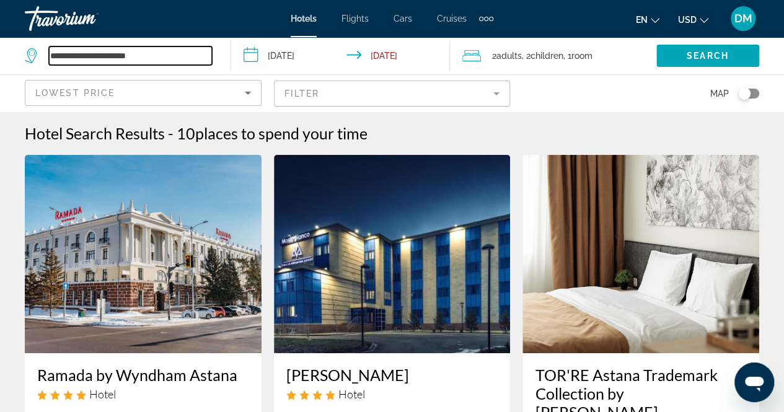
click at [162, 55] on input "**********" at bounding box center [130, 55] width 163 height 19
type input "*"
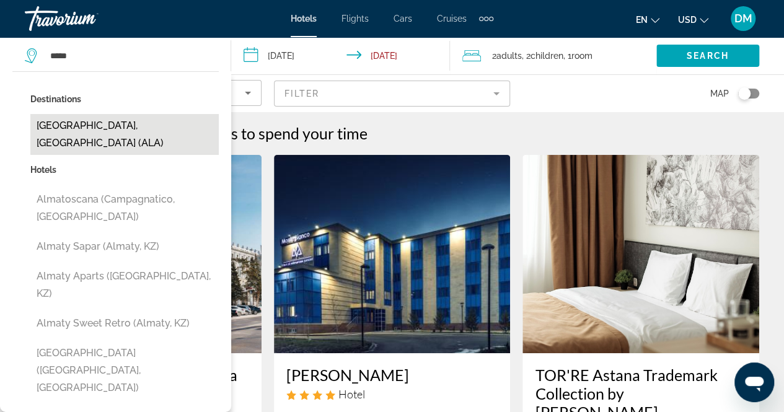
click at [95, 136] on button "Almaty, Kazakhstan (ALA)" at bounding box center [124, 134] width 188 height 41
type input "**********"
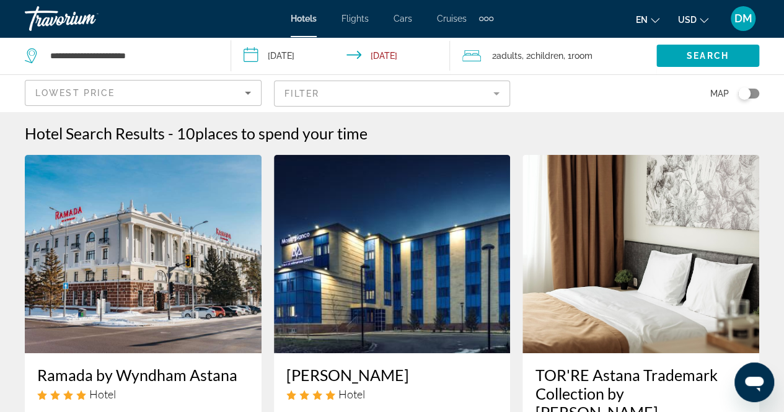
click at [307, 52] on input "**********" at bounding box center [343, 57] width 224 height 41
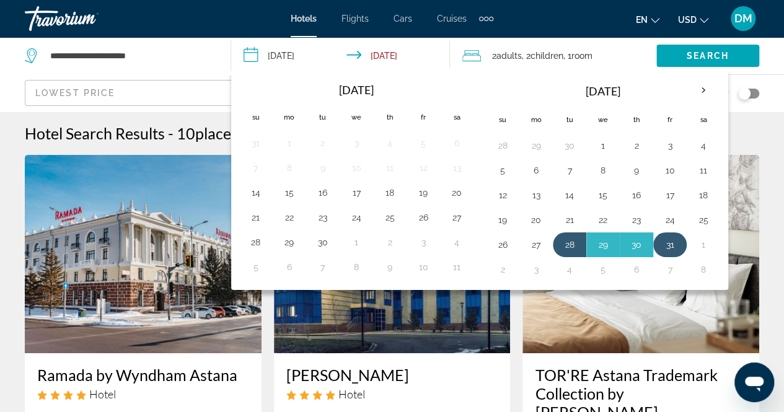
click at [662, 236] on button "31" at bounding box center [670, 244] width 20 height 17
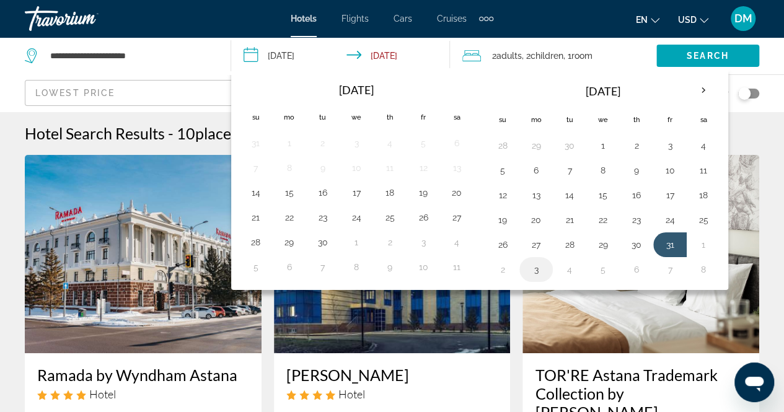
click at [536, 266] on button "3" at bounding box center [536, 269] width 20 height 17
type input "**********"
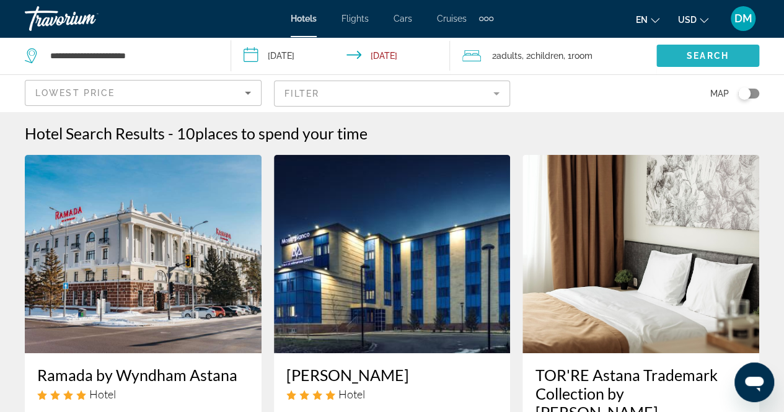
click at [695, 56] on span "Search" at bounding box center [707, 56] width 42 height 10
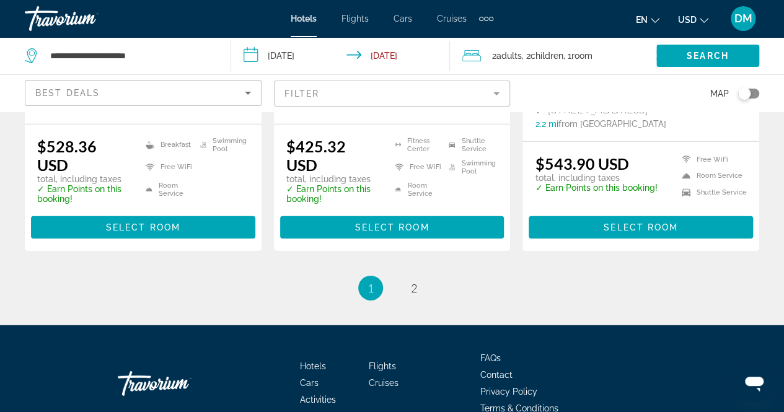
scroll to position [1840, 0]
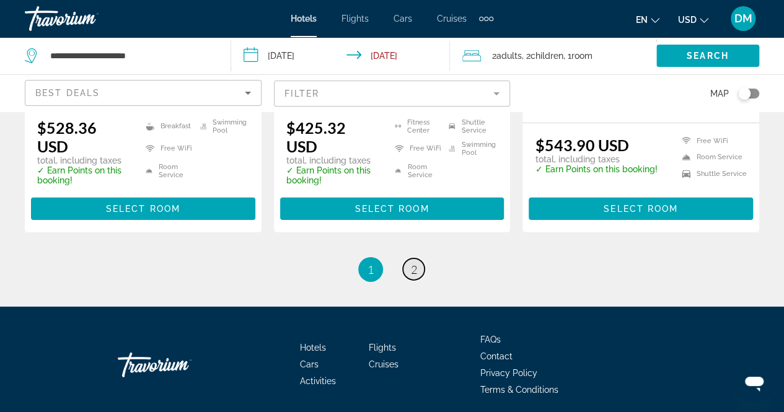
click at [414, 263] on span "2" at bounding box center [414, 270] width 6 height 14
